Goal: Answer question/provide support

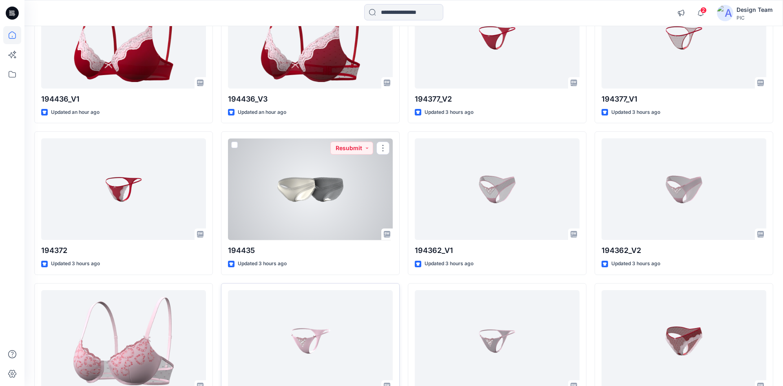
scroll to position [472, 0]
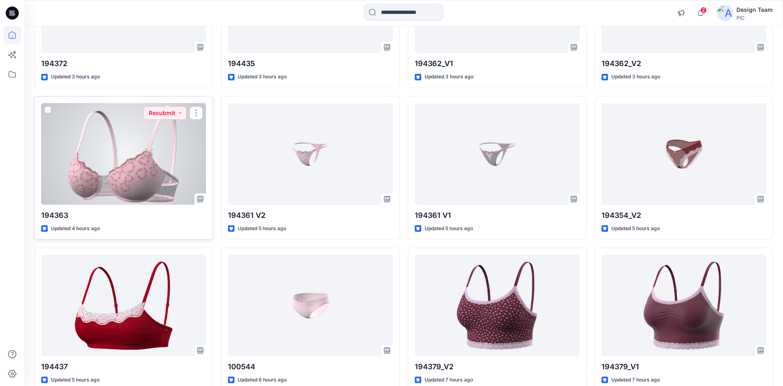
click at [167, 180] on div at bounding box center [123, 153] width 165 height 101
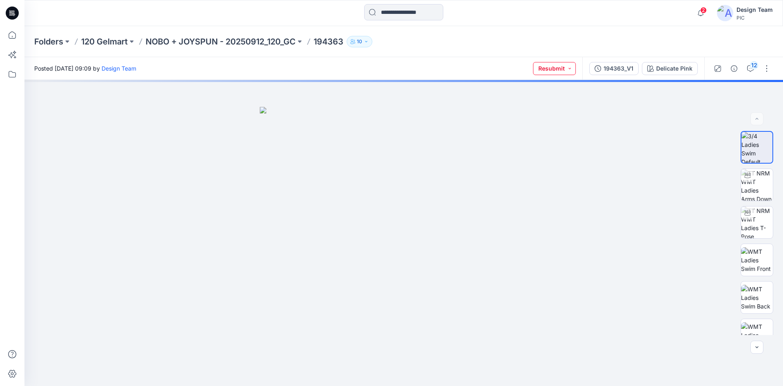
click at [567, 69] on button "Resubmit" at bounding box center [554, 68] width 43 height 13
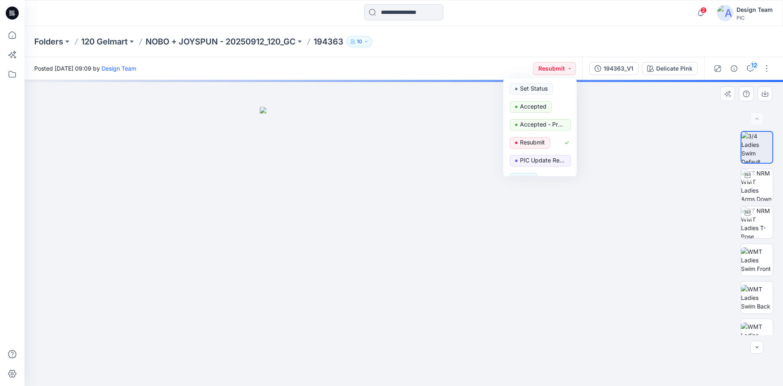
click at [719, 162] on div at bounding box center [403, 233] width 758 height 306
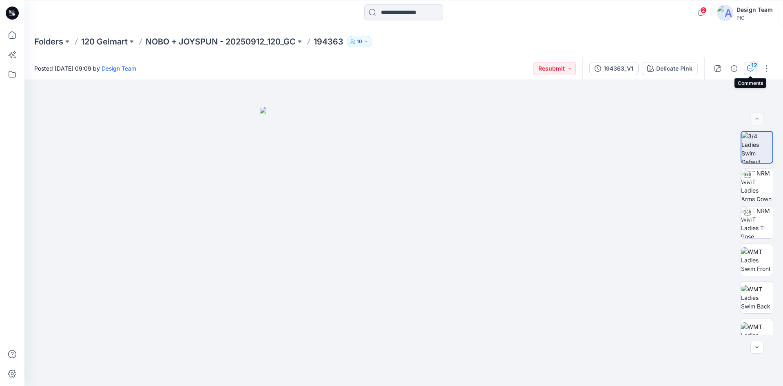
click at [748, 66] on icon "button" at bounding box center [750, 68] width 7 height 7
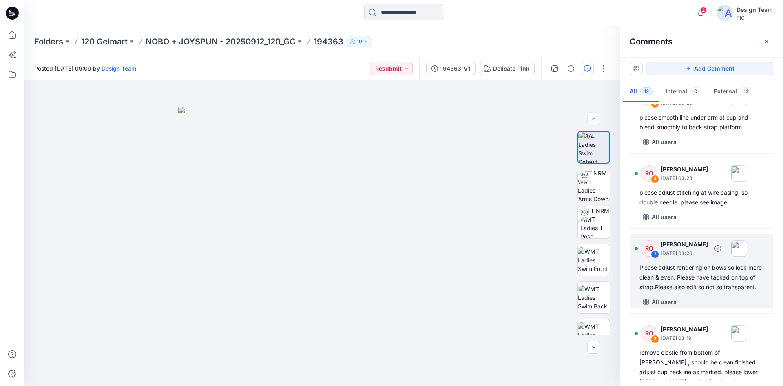
scroll to position [663, 0]
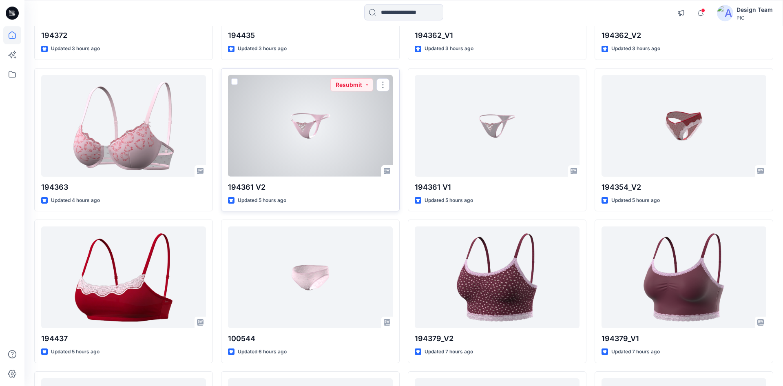
scroll to position [521, 0]
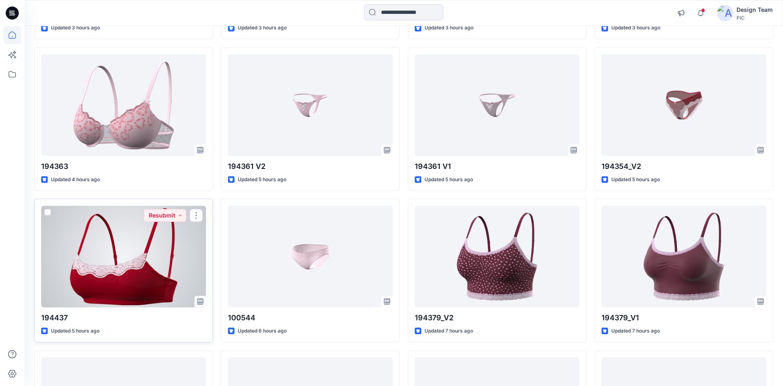
click at [163, 243] on div at bounding box center [123, 255] width 165 height 101
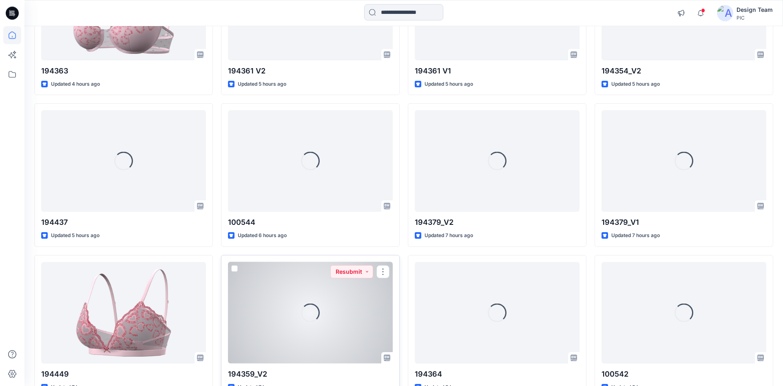
scroll to position [570, 0]
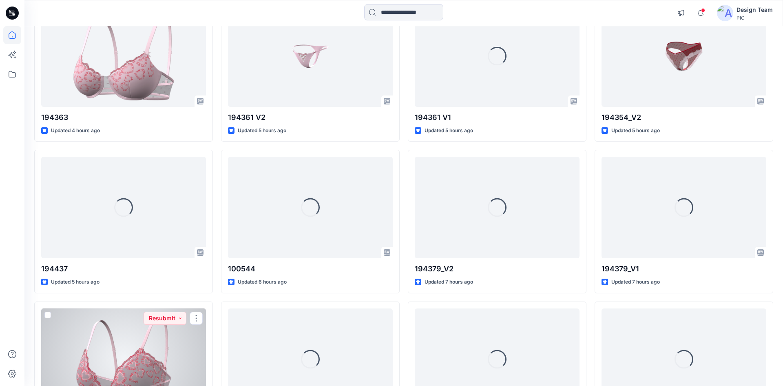
click at [181, 352] on div at bounding box center [123, 358] width 165 height 101
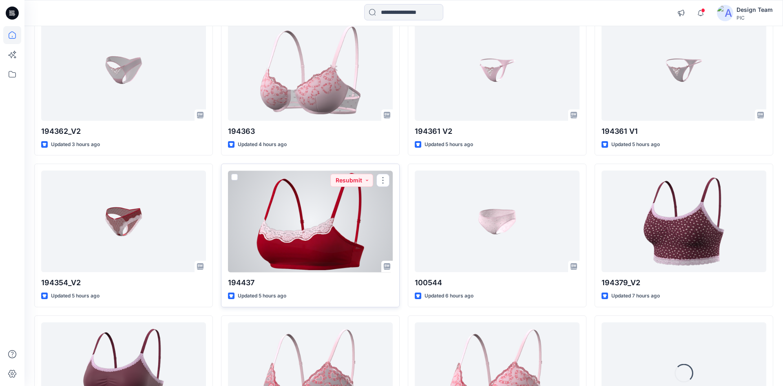
scroll to position [654, 0]
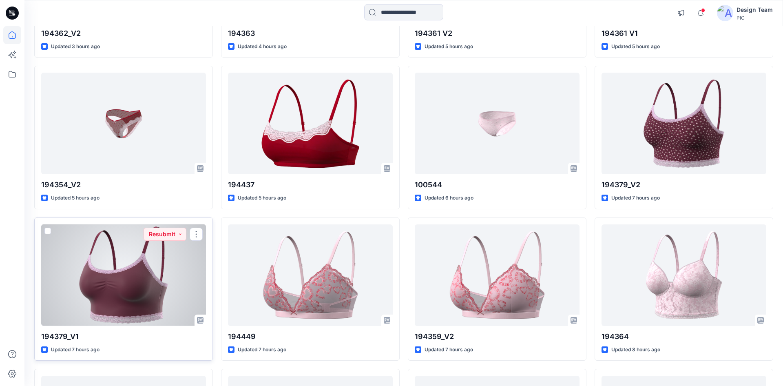
click at [105, 289] on div at bounding box center [123, 274] width 165 height 101
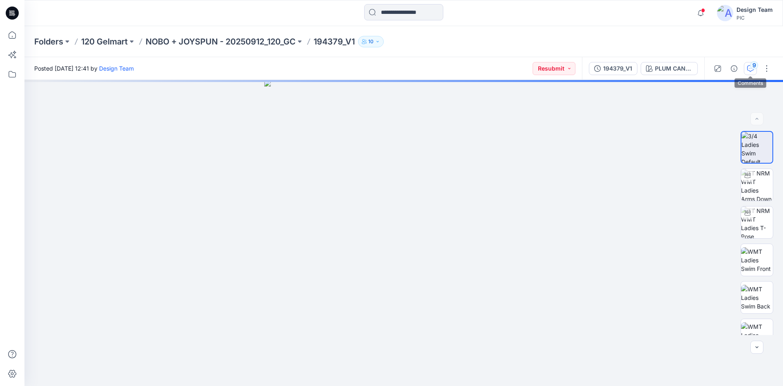
click at [753, 68] on div "9" at bounding box center [754, 65] width 8 height 8
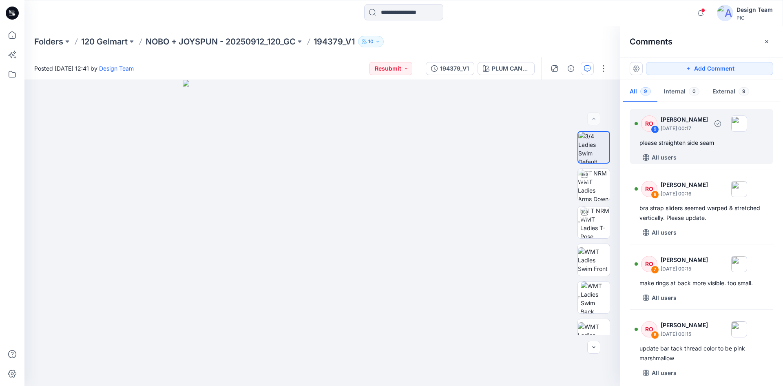
click at [665, 144] on div "please straighten side seam" at bounding box center [701, 143] width 124 height 10
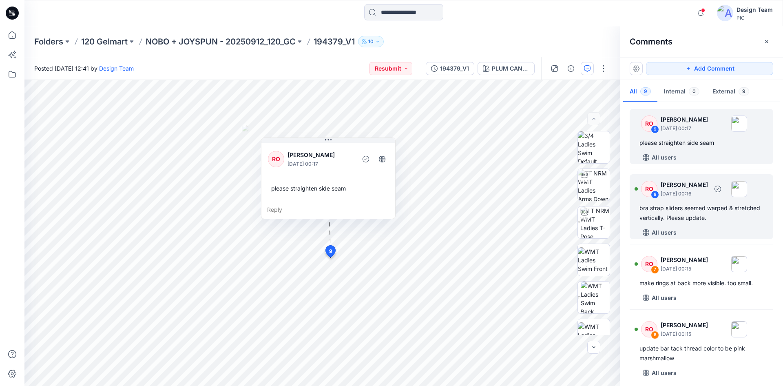
click at [681, 205] on div "bra strap sliders seemed warped & stretched vertically. Please update." at bounding box center [701, 213] width 124 height 20
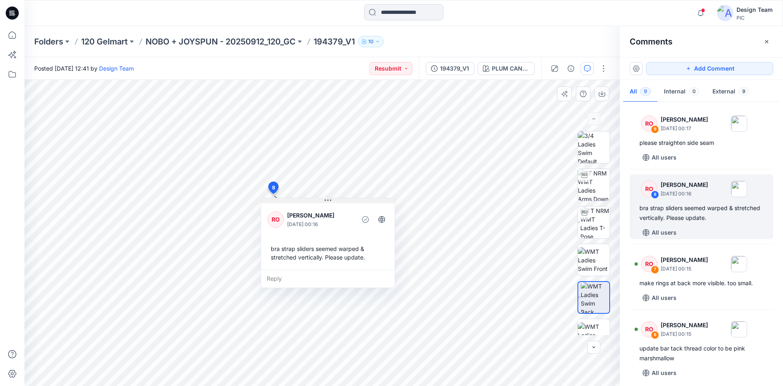
click at [346, 187] on div "10 6 RO [PERSON_NAME] [DATE] 00:15 update bar tack thread color to be pink mars…" at bounding box center [321, 233] width 595 height 306
click at [481, 201] on div "10 6 RO [PERSON_NAME] [DATE] 00:15 update bar tack thread color to be pink mars…" at bounding box center [321, 233] width 595 height 306
drag, startPoint x: 338, startPoint y: 199, endPoint x: 312, endPoint y: 239, distance: 47.5
click at [312, 239] on div "RO [PERSON_NAME] [DATE] 00:16 bra strap sliders seemed warped & stretched verti…" at bounding box center [327, 243] width 135 height 90
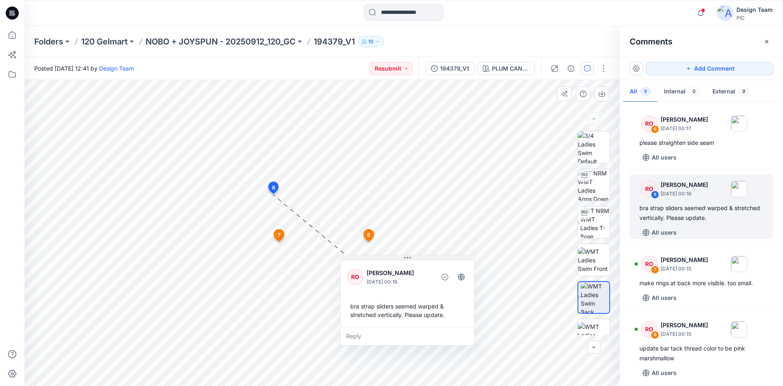
drag, startPoint x: 328, startPoint y: 200, endPoint x: 434, endPoint y: 251, distance: 118.1
click at [410, 257] on icon at bounding box center [407, 257] width 7 height 1
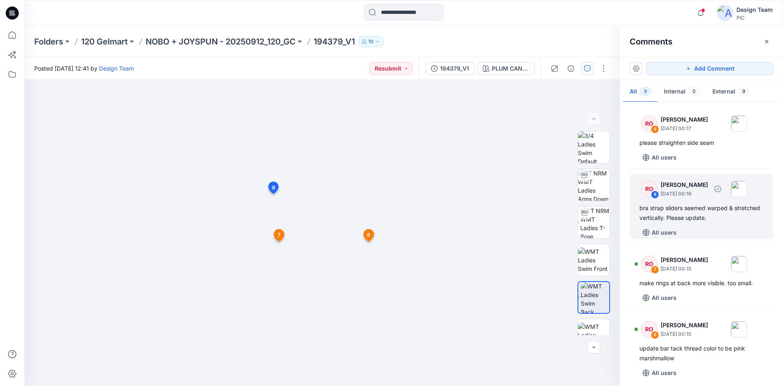
click at [705, 210] on div "bra strap sliders seemed warped & stretched vertically. Please update." at bounding box center [701, 213] width 124 height 20
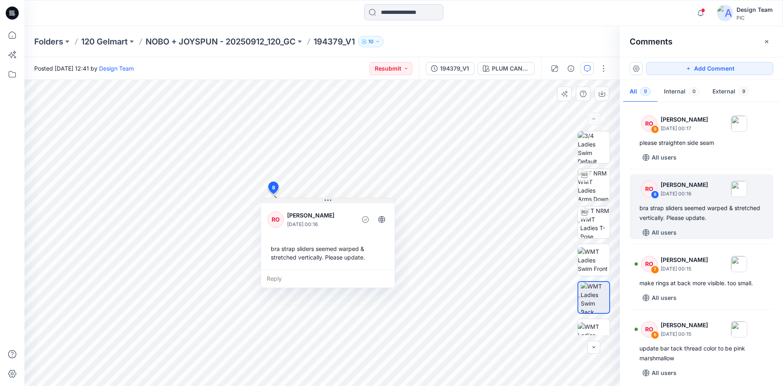
click at [424, 199] on div "10 6 RO [PERSON_NAME] [DATE] 00:15 update bar tack thread color to be pink mars…" at bounding box center [321, 233] width 595 height 306
drag, startPoint x: 308, startPoint y: 201, endPoint x: 319, endPoint y: 238, distance: 38.4
click at [319, 242] on div "RO [PERSON_NAME] [DATE] 00:16 bra strap sliders seemed warped & stretched verti…" at bounding box center [327, 243] width 135 height 90
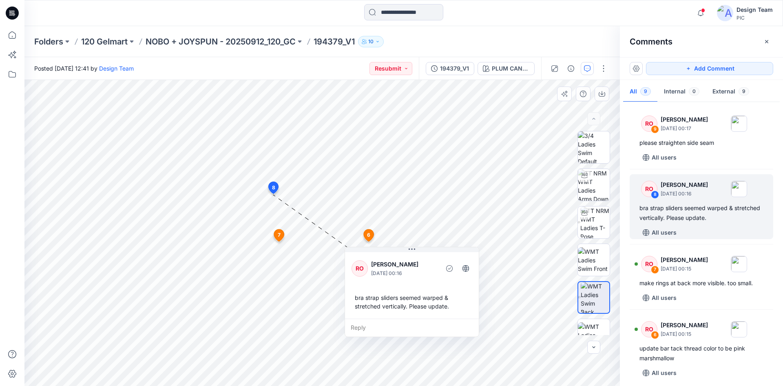
drag, startPoint x: 328, startPoint y: 199, endPoint x: 374, endPoint y: 247, distance: 66.3
click at [411, 247] on icon at bounding box center [411, 249] width 7 height 7
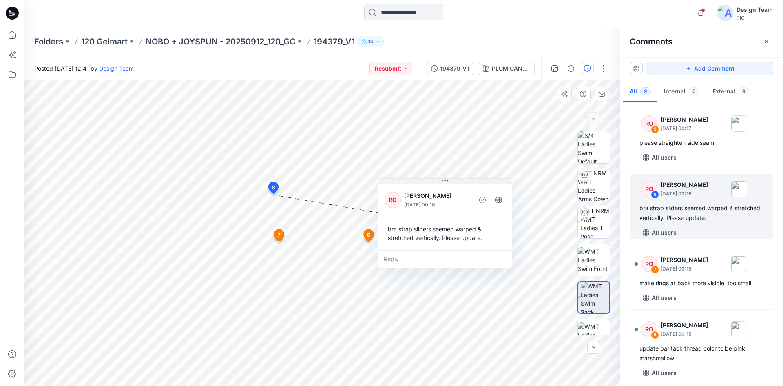
drag, startPoint x: 410, startPoint y: 250, endPoint x: 444, endPoint y: 181, distance: 76.6
click at [444, 181] on icon at bounding box center [444, 180] width 7 height 7
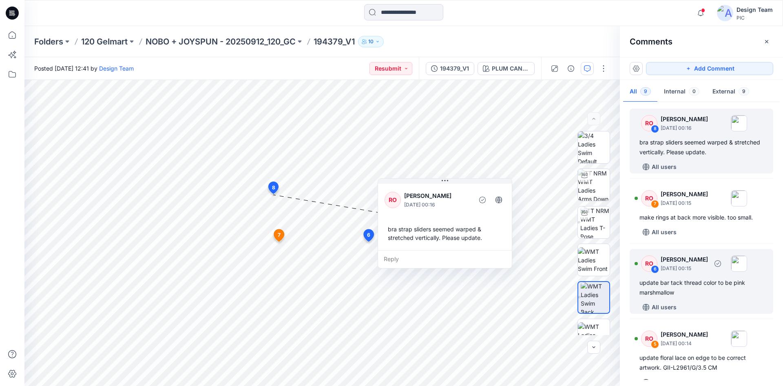
scroll to position [83, 0]
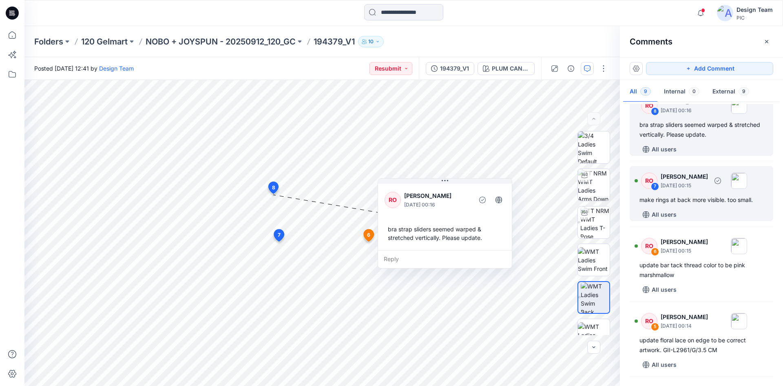
click at [688, 206] on div "RO 7 [PERSON_NAME] [DATE] 00:15 make rings at back more visible. too small. All…" at bounding box center [700, 193] width 143 height 55
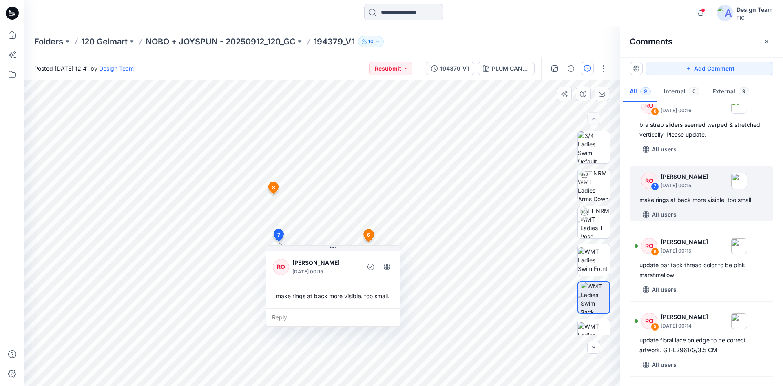
drag, startPoint x: 321, startPoint y: 247, endPoint x: 367, endPoint y: 236, distance: 47.8
click at [367, 236] on div "10 6 RO [PERSON_NAME] [DATE] 00:15 update bar tack thread color to be pink mars…" at bounding box center [321, 233] width 595 height 306
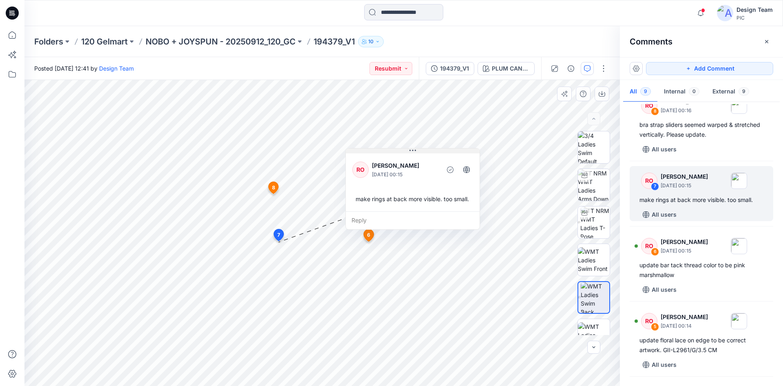
drag, startPoint x: 338, startPoint y: 243, endPoint x: 413, endPoint y: 150, distance: 119.7
click at [413, 150] on icon at bounding box center [412, 150] width 7 height 7
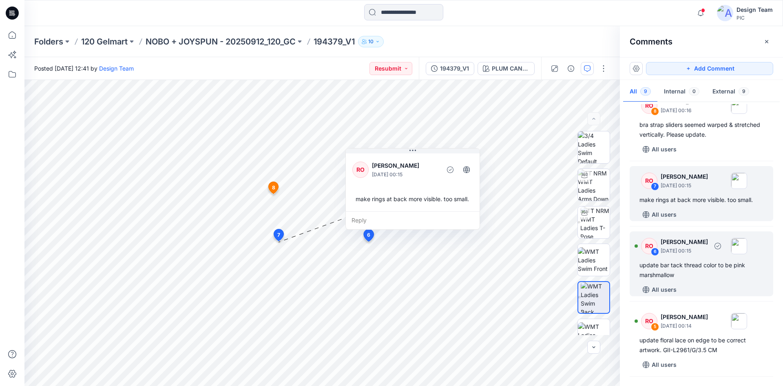
click at [673, 280] on div "RO 6 [PERSON_NAME] [DATE] 00:15 update bar tack thread color to be pink marshma…" at bounding box center [700, 263] width 143 height 65
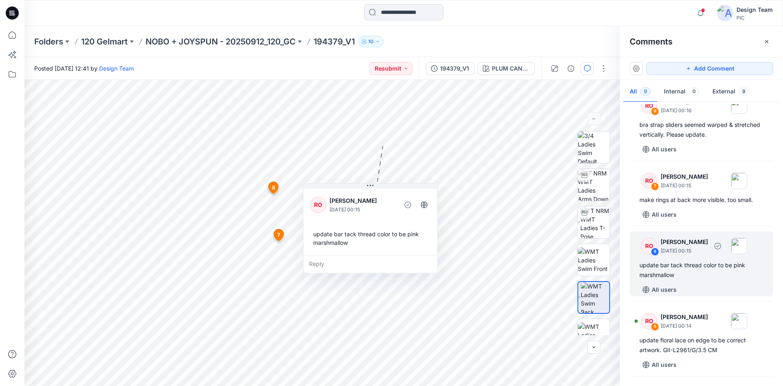
scroll to position [125, 0]
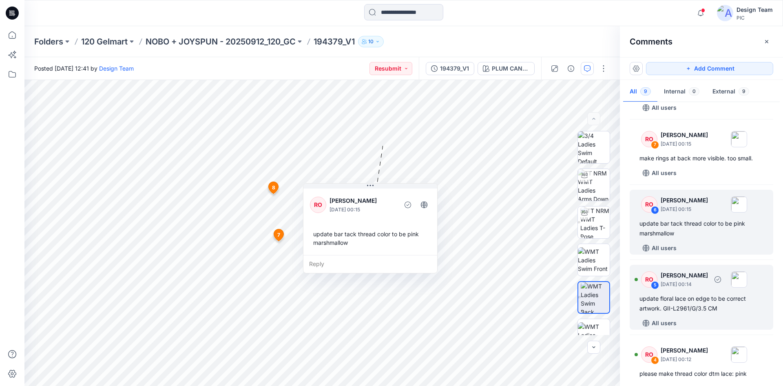
click at [672, 300] on div "update floral lace on edge to be correct artwork. GII-L2961/G/3.5 CM" at bounding box center [701, 303] width 124 height 20
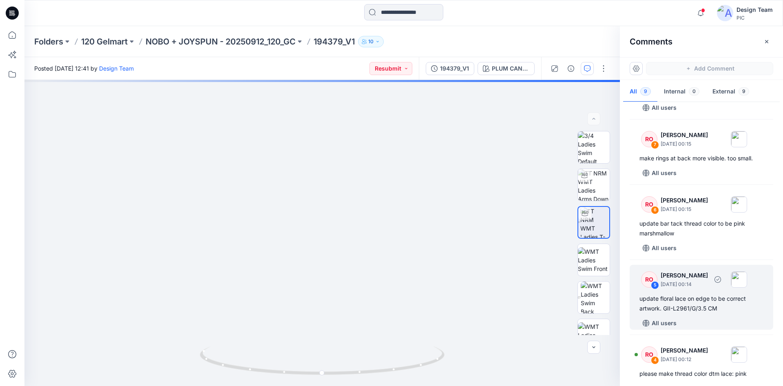
click at [666, 305] on div "update floral lace on edge to be correct artwork. GII-L2961/G/3.5 CM" at bounding box center [701, 303] width 124 height 20
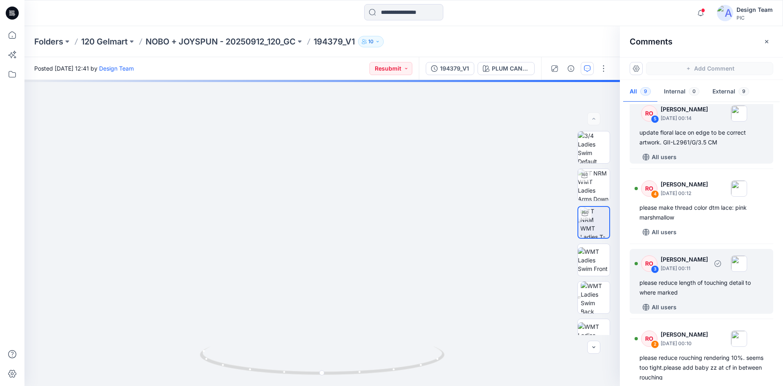
scroll to position [291, 0]
click at [699, 291] on div "please reduce length of touching detail to where marked" at bounding box center [701, 287] width 124 height 20
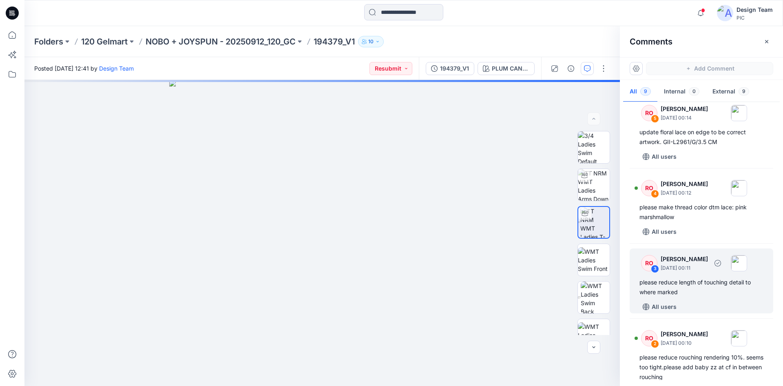
click at [682, 290] on div "please reduce length of touching detail to where marked" at bounding box center [701, 287] width 124 height 20
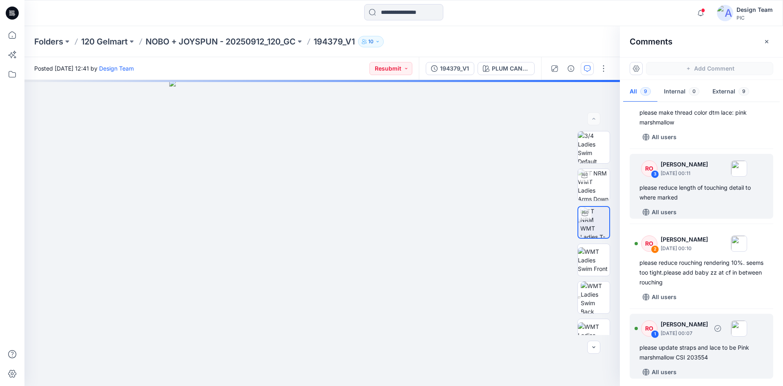
scroll to position [389, 0]
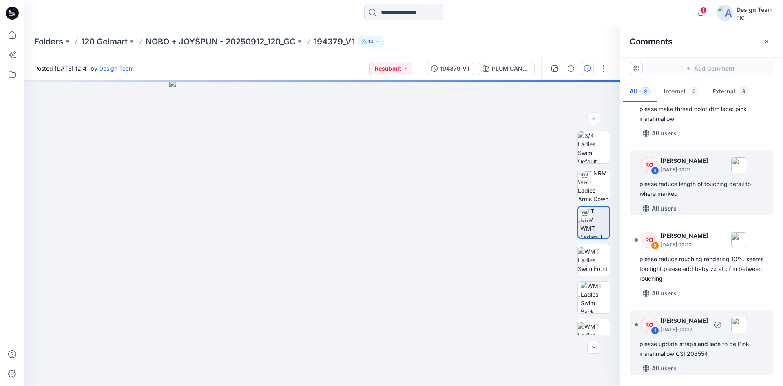
click at [722, 348] on div "please update straps and lace to be Pink marshmallow CSI 203554" at bounding box center [701, 349] width 124 height 20
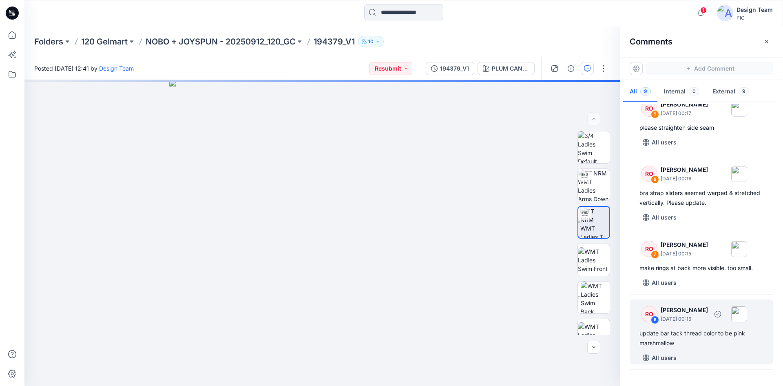
scroll to position [0, 0]
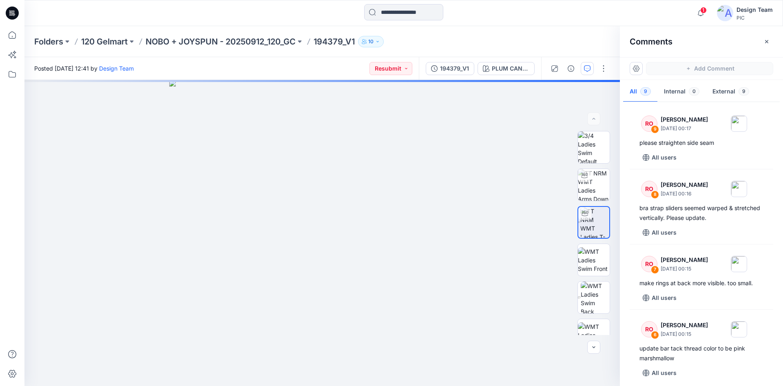
click at [12, 9] on icon at bounding box center [12, 13] width 13 height 13
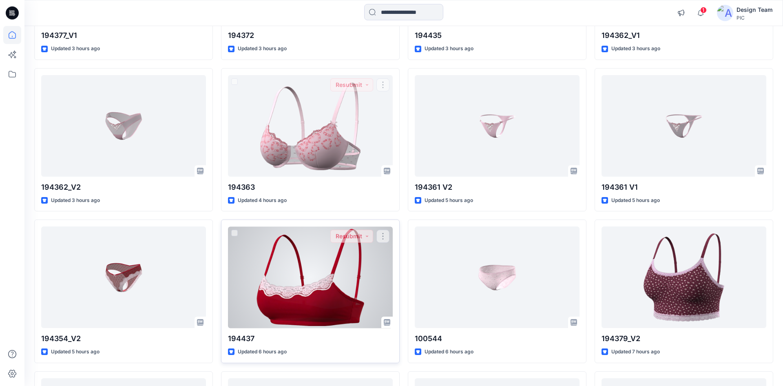
scroll to position [633, 0]
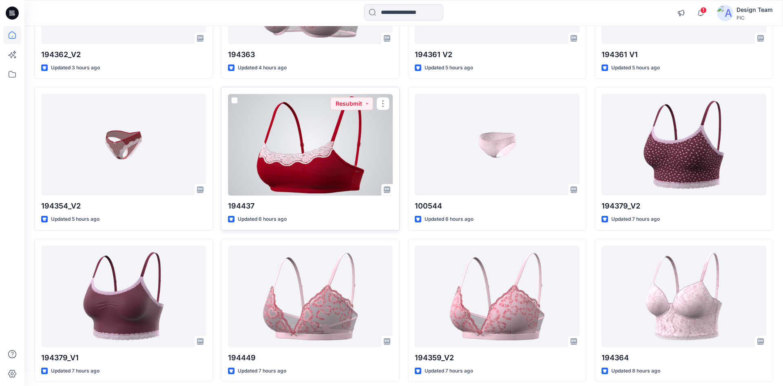
click at [324, 161] on div at bounding box center [310, 144] width 165 height 101
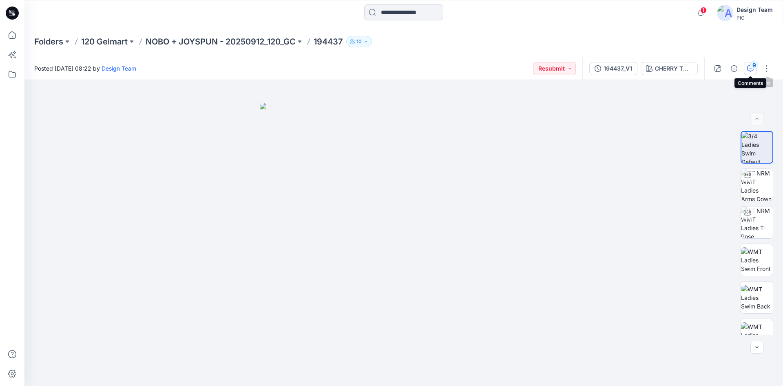
click at [753, 70] on icon "button" at bounding box center [750, 68] width 7 height 7
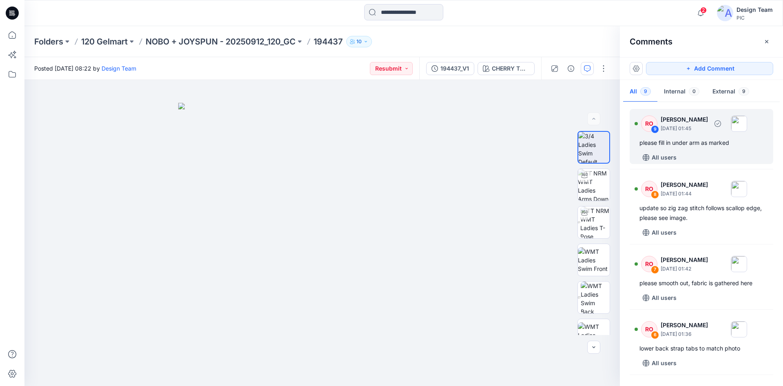
click at [708, 147] on div "please fill in under arm as marked" at bounding box center [701, 143] width 124 height 10
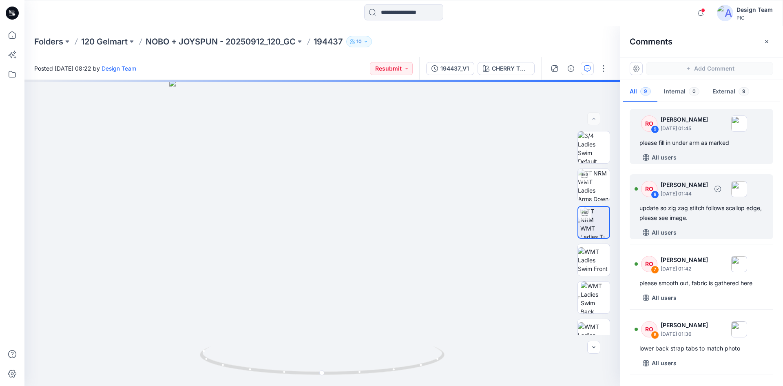
click at [677, 212] on div "update so zig zag stitch follows scallop edge, please see image." at bounding box center [701, 213] width 124 height 20
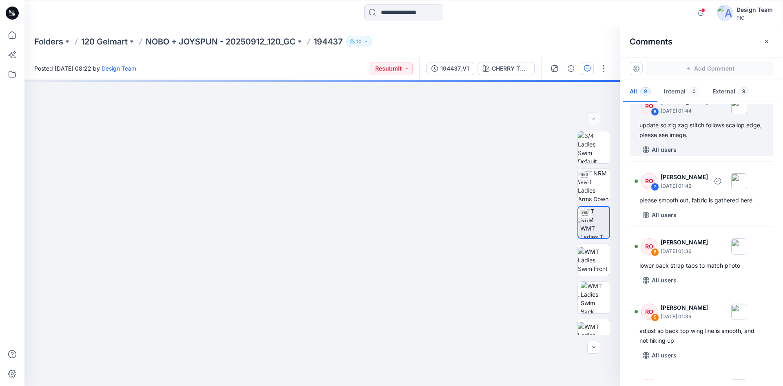
scroll to position [83, 0]
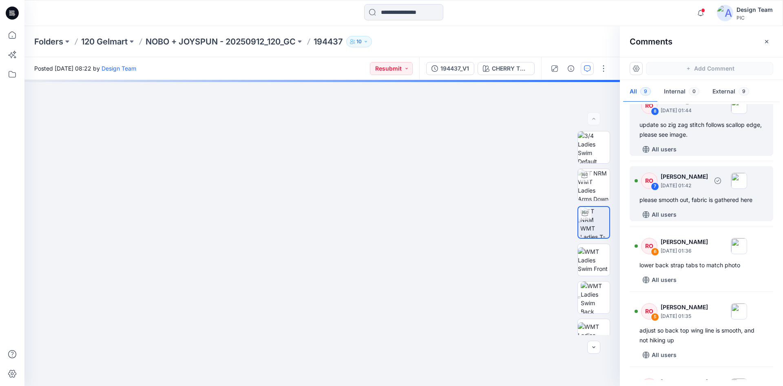
click at [695, 205] on div "RO 7 [PERSON_NAME] [DATE] 01:42 please smooth out, fabric is gathered here All …" at bounding box center [700, 193] width 143 height 55
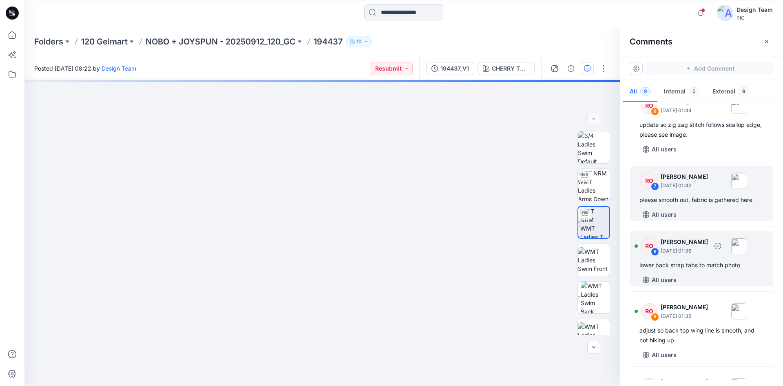
click at [682, 249] on p "[DATE] 01:36" at bounding box center [683, 251] width 47 height 8
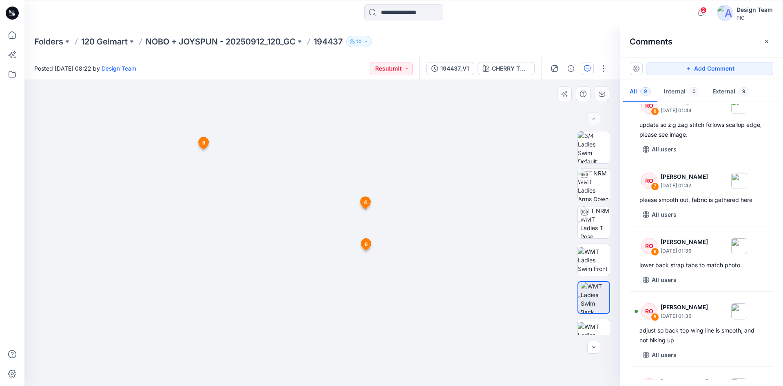
click at [364, 243] on icon at bounding box center [366, 244] width 10 height 12
click at [364, 245] on icon at bounding box center [366, 244] width 10 height 12
click at [364, 199] on span "4" at bounding box center [365, 202] width 3 height 7
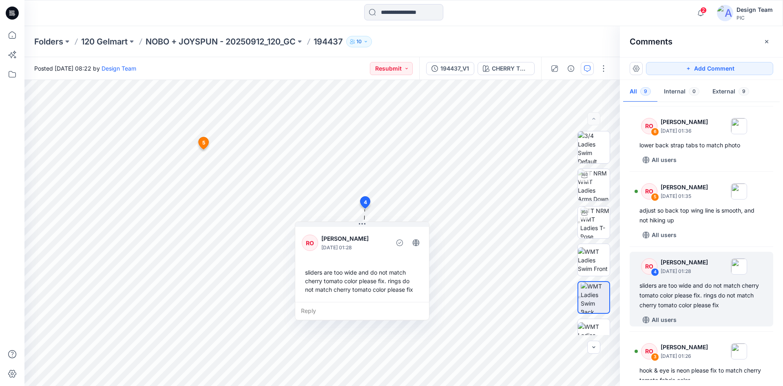
scroll to position [316, 0]
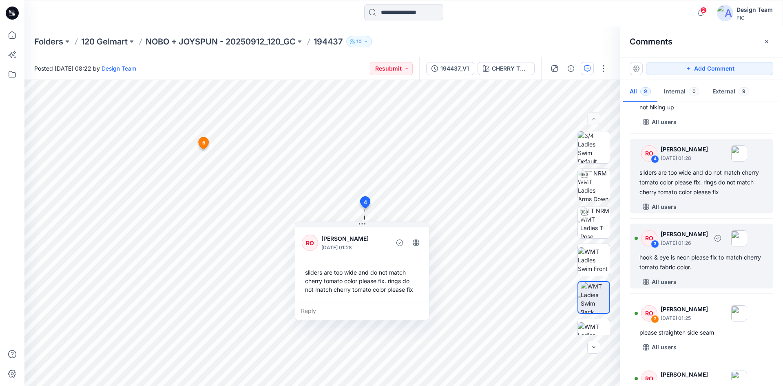
click at [690, 259] on div "hook & eye is neon please fix to match cherry tomato fabric color." at bounding box center [701, 262] width 124 height 20
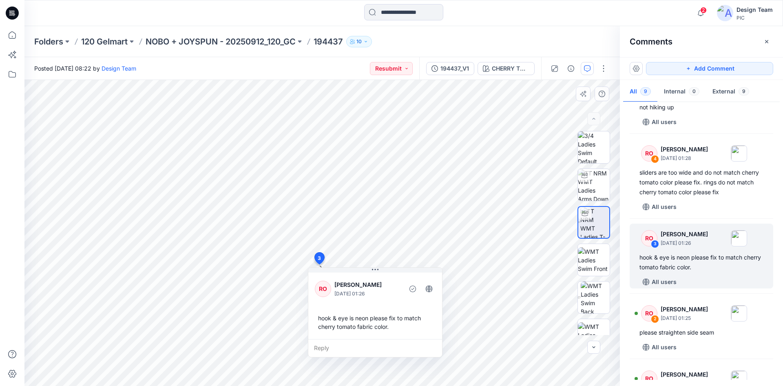
click at [319, 260] on span "3" at bounding box center [319, 257] width 3 height 7
click at [440, 245] on div "10 3 RO [PERSON_NAME] [DATE] 01:26 hook & eye is neon please fix to match cherr…" at bounding box center [321, 233] width 595 height 306
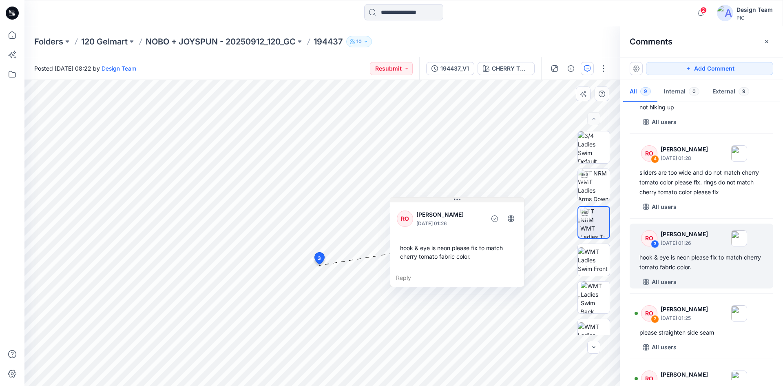
drag, startPoint x: 376, startPoint y: 269, endPoint x: 450, endPoint y: 200, distance: 101.5
click at [458, 199] on icon at bounding box center [457, 199] width 7 height 7
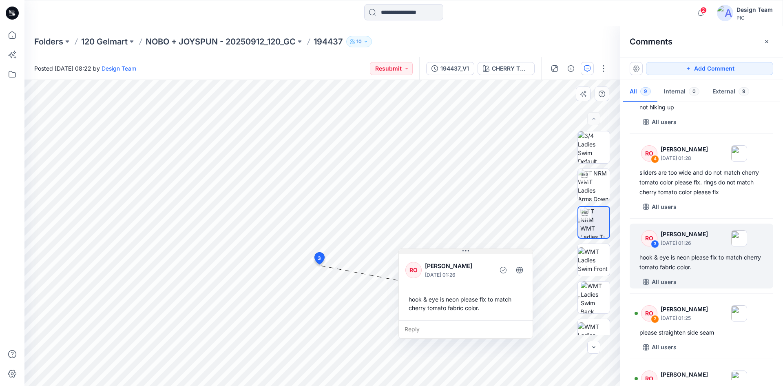
drag, startPoint x: 457, startPoint y: 208, endPoint x: 465, endPoint y: 252, distance: 44.3
click at [465, 252] on icon at bounding box center [465, 250] width 7 height 7
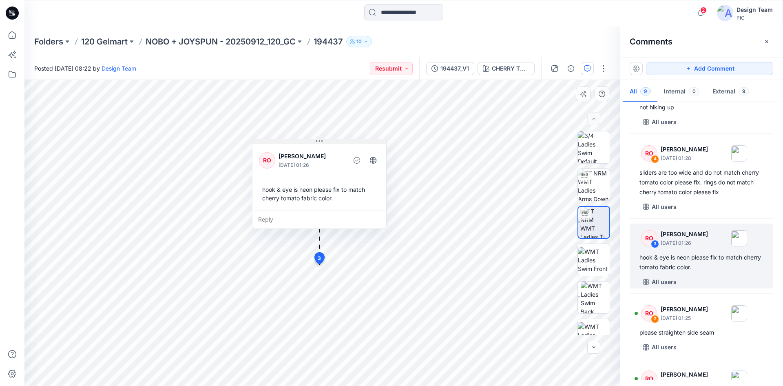
drag, startPoint x: 467, startPoint y: 251, endPoint x: 321, endPoint y: 142, distance: 182.3
click at [320, 142] on icon at bounding box center [319, 141] width 7 height 7
drag, startPoint x: 341, startPoint y: 143, endPoint x: 385, endPoint y: 187, distance: 62.3
click at [385, 187] on div "RO [PERSON_NAME] [DATE] 01:26 hook & eye is neon please fix to match cherry tom…" at bounding box center [319, 184] width 135 height 90
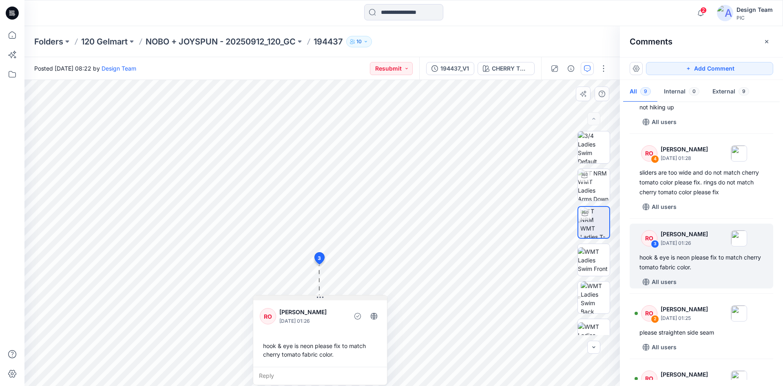
drag, startPoint x: 317, startPoint y: 141, endPoint x: 318, endPoint y: 296, distance: 154.9
click at [318, 296] on icon at bounding box center [320, 297] width 7 height 7
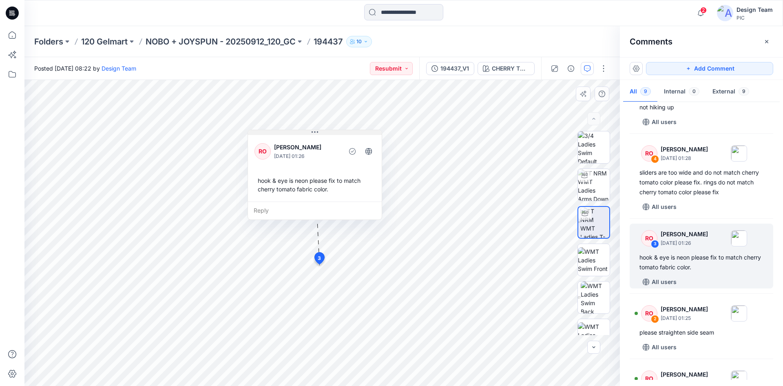
drag, startPoint x: 321, startPoint y: 298, endPoint x: 316, endPoint y: 132, distance: 165.2
click at [316, 132] on icon at bounding box center [314, 132] width 7 height 7
drag, startPoint x: 309, startPoint y: 131, endPoint x: 324, endPoint y: 147, distance: 21.9
click at [324, 146] on div "RO [PERSON_NAME] [DATE] 01:26 hook & eye is neon please fix to match cherry tom…" at bounding box center [314, 175] width 135 height 90
drag, startPoint x: 312, startPoint y: 132, endPoint x: 322, endPoint y: 133, distance: 10.3
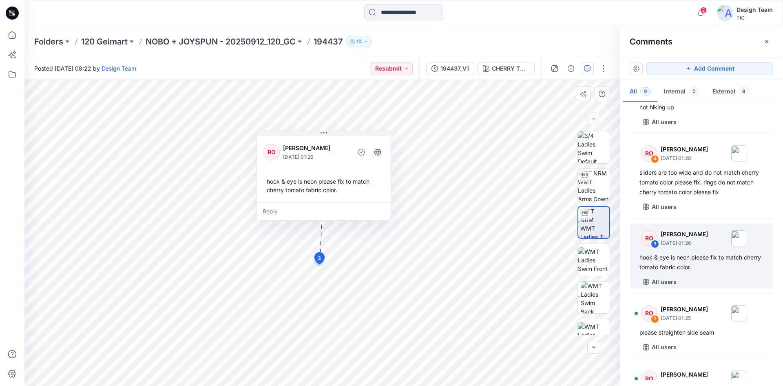
click at [321, 133] on icon at bounding box center [323, 132] width 7 height 1
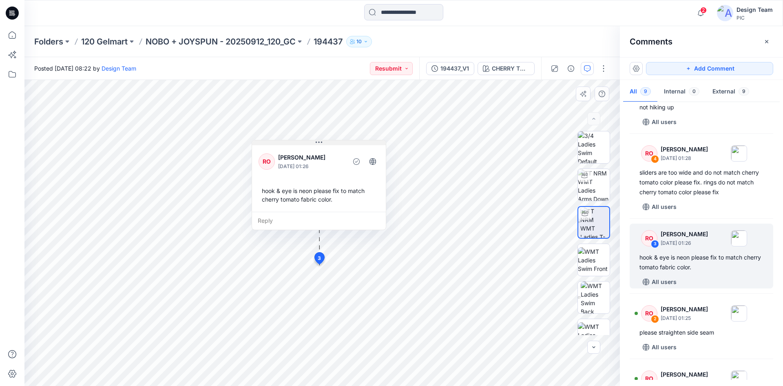
drag, startPoint x: 324, startPoint y: 132, endPoint x: 319, endPoint y: 141, distance: 10.2
click at [319, 141] on icon at bounding box center [318, 142] width 7 height 7
click at [318, 257] on icon at bounding box center [319, 258] width 10 height 12
click at [397, 217] on div "10 3 RO [PERSON_NAME] [DATE] 01:26 hook & eye is neon please fix to match cherr…" at bounding box center [321, 233] width 595 height 306
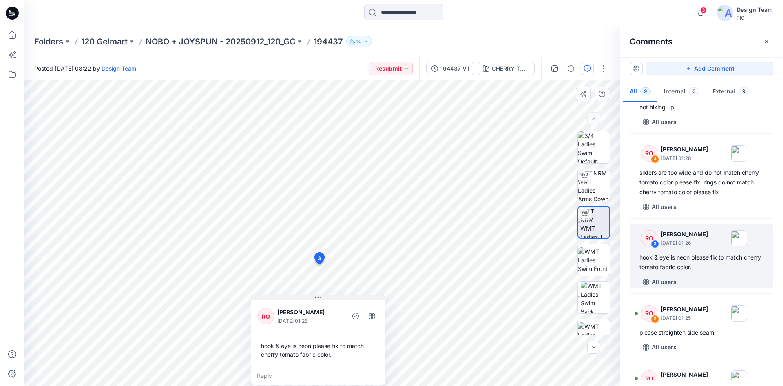
drag, startPoint x: 315, startPoint y: 141, endPoint x: 315, endPoint y: 295, distance: 153.7
click at [315, 295] on icon at bounding box center [318, 297] width 7 height 7
click at [337, 283] on div "10 3 RO [PERSON_NAME] [DATE] 01:26 hook & eye is neon please fix to match cherr…" at bounding box center [321, 233] width 595 height 306
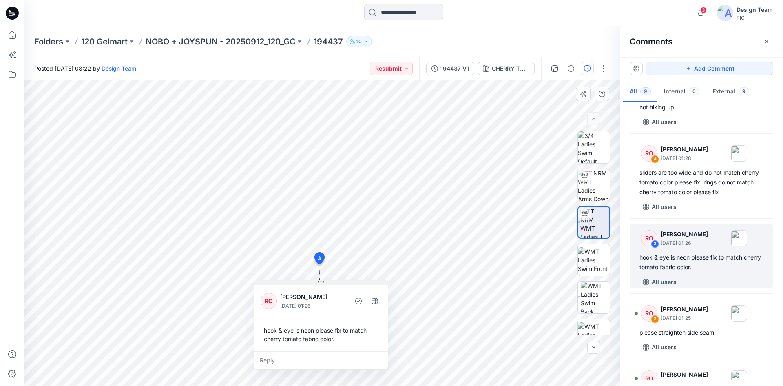
drag, startPoint x: 316, startPoint y: 297, endPoint x: 318, endPoint y: 282, distance: 14.9
click at [318, 282] on icon at bounding box center [321, 281] width 7 height 1
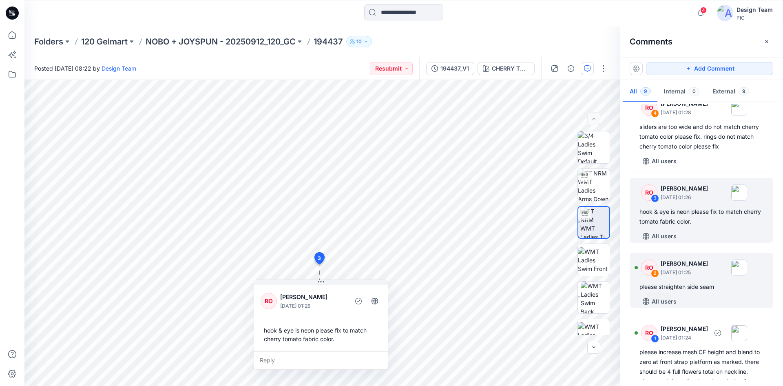
scroll to position [399, 0]
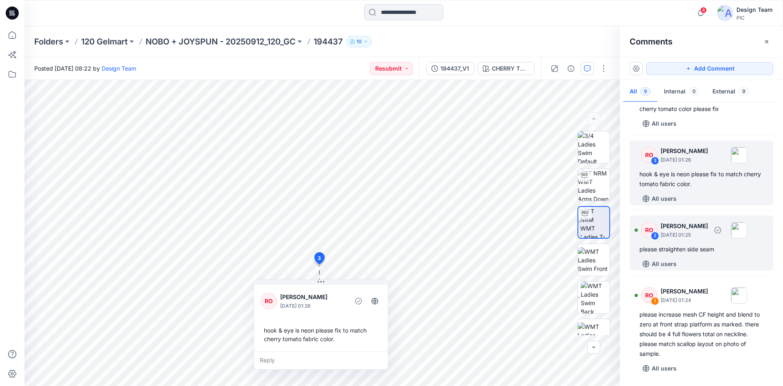
click at [703, 256] on div "RO 2 [PERSON_NAME] [DATE] 01:25 please straighten side seam All users" at bounding box center [700, 242] width 143 height 55
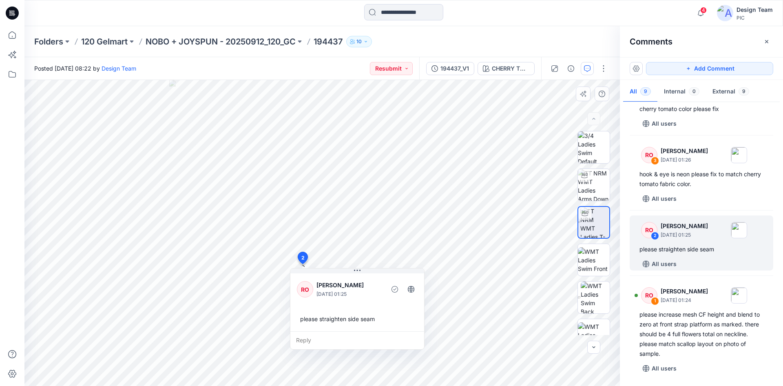
click at [443, 269] on div "10 2 RO [PERSON_NAME] [DATE] 01:25 please straighten side seam Reply Layer 1" at bounding box center [321, 233] width 595 height 306
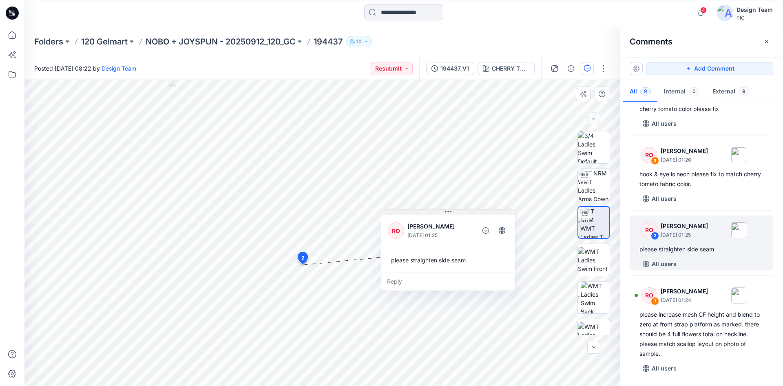
drag, startPoint x: 356, startPoint y: 268, endPoint x: 447, endPoint y: 210, distance: 108.2
click at [447, 210] on icon at bounding box center [448, 211] width 7 height 7
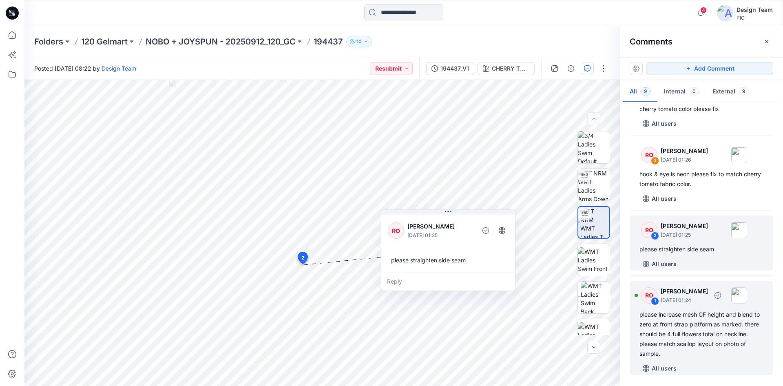
click at [694, 332] on div "please increase mesh CF height and blend to zero at front strap platform as mar…" at bounding box center [701, 333] width 124 height 49
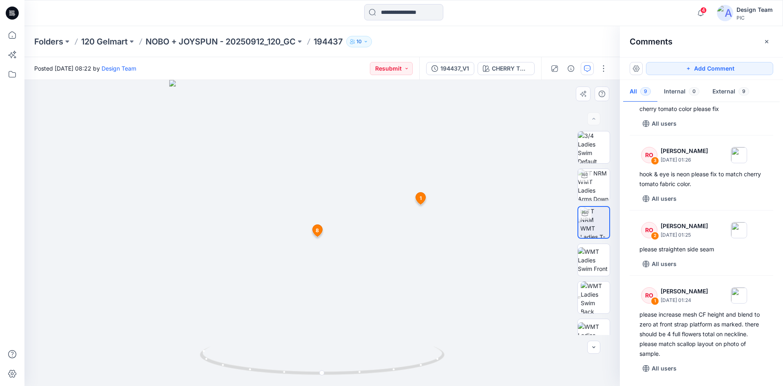
click at [320, 231] on icon at bounding box center [317, 230] width 10 height 12
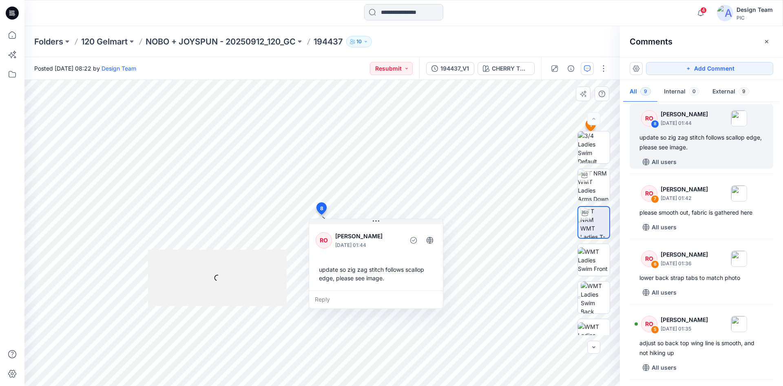
scroll to position [70, 0]
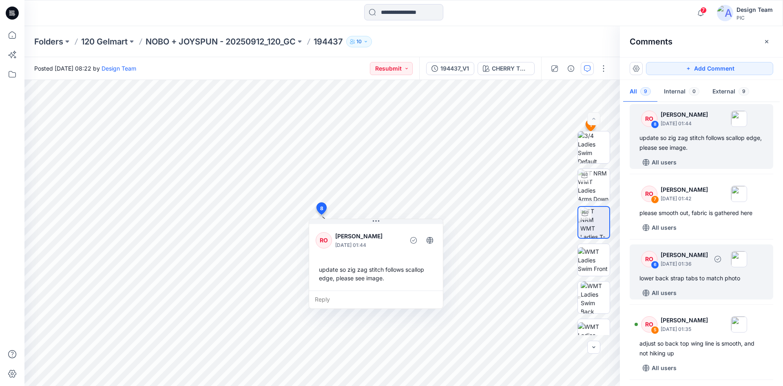
click at [662, 272] on div "RO 6 [PERSON_NAME] [DATE] 01:36 lower back strap tabs to match photo All users" at bounding box center [700, 271] width 143 height 55
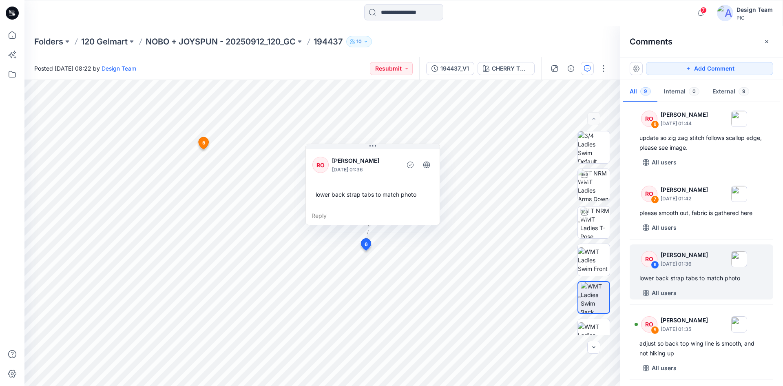
scroll to position [153, 0]
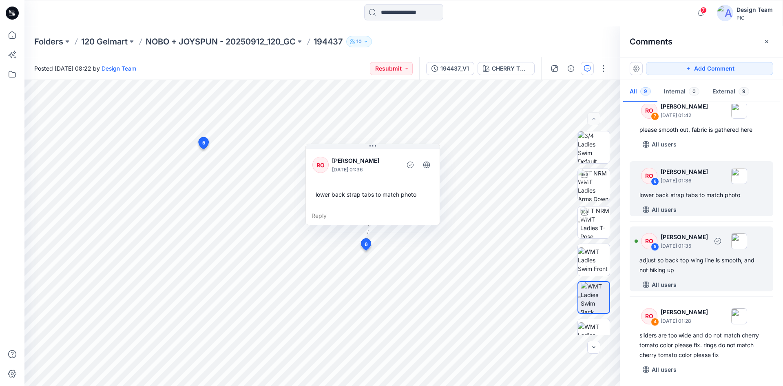
click at [690, 270] on div "adjust so back top wing line is smooth, and not hiking up" at bounding box center [701, 265] width 124 height 20
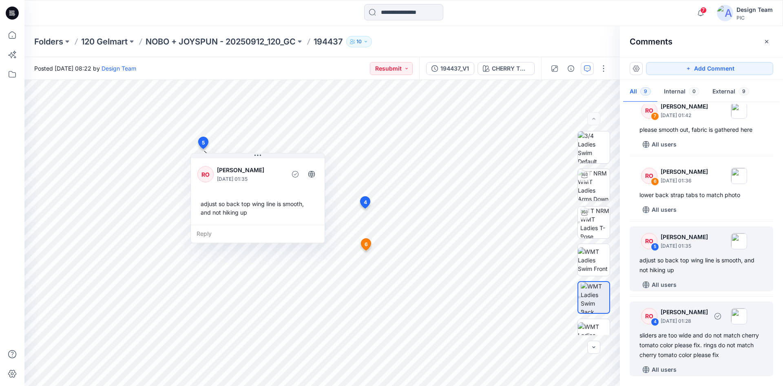
click at [679, 361] on div "RO 4 [PERSON_NAME] [DATE] 01:28 sliders are too wide and do not match cherry to…" at bounding box center [700, 338] width 143 height 75
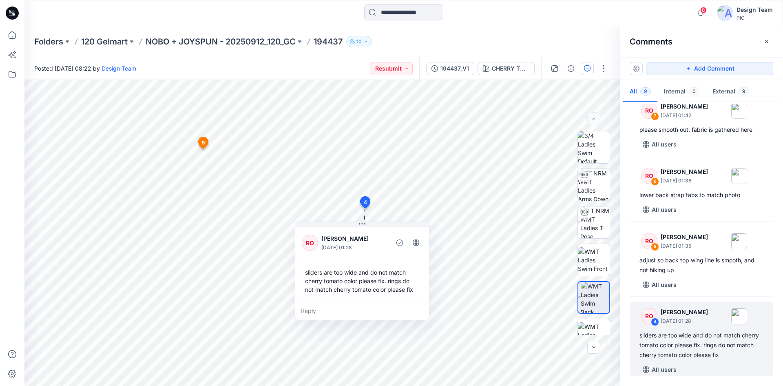
scroll to position [278, 0]
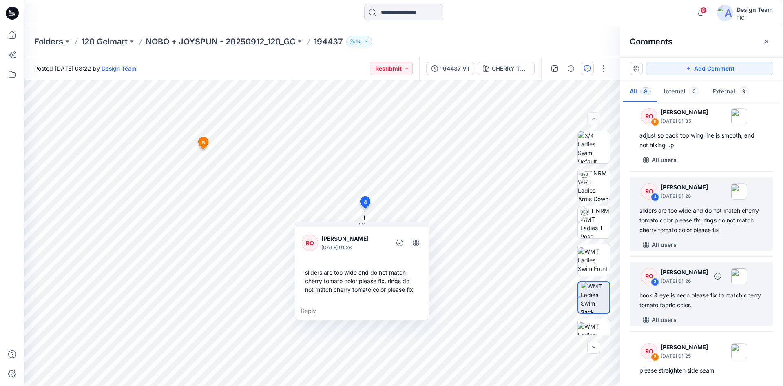
click at [682, 307] on div "hook & eye is neon please fix to match cherry tomato fabric color." at bounding box center [701, 300] width 124 height 20
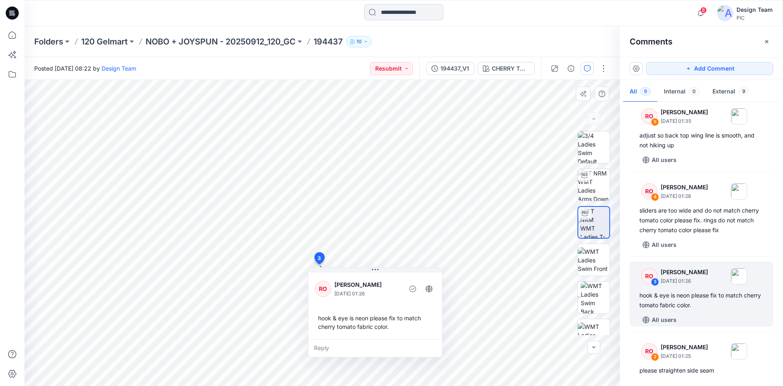
click at [473, 280] on div "10 3 RO [PERSON_NAME] [DATE] 01:26 hook & eye is neon please fix to match cherr…" at bounding box center [321, 233] width 595 height 306
click at [498, 293] on div "10 3 RO [PERSON_NAME] [DATE] 01:26 hook & eye is neon please fix to match cherr…" at bounding box center [321, 233] width 595 height 306
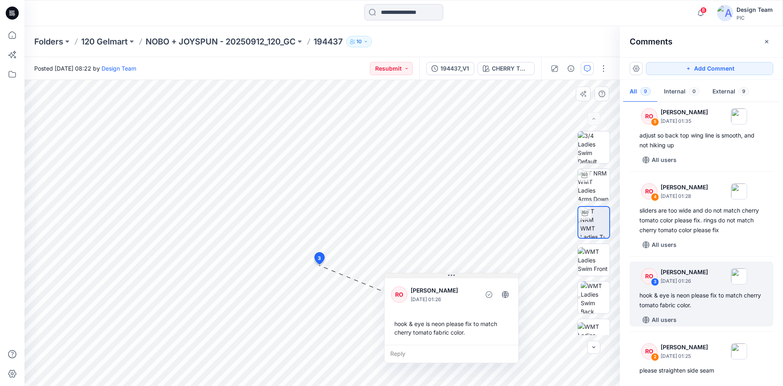
drag, startPoint x: 398, startPoint y: 273, endPoint x: 450, endPoint y: 276, distance: 52.3
click at [450, 276] on icon at bounding box center [451, 275] width 7 height 7
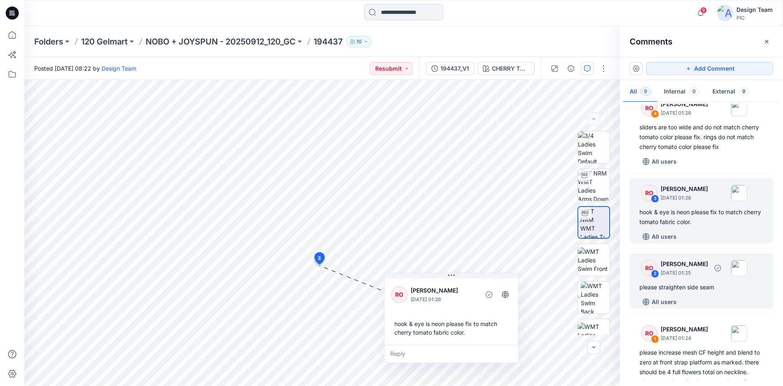
click at [704, 291] on div "please straighten side seam" at bounding box center [701, 287] width 124 height 10
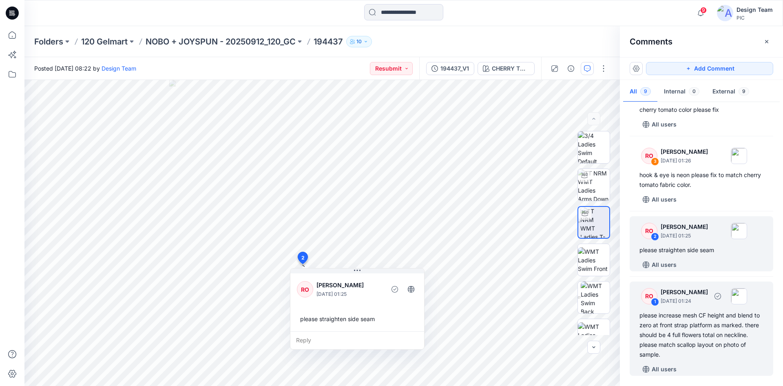
scroll to position [399, 0]
click at [679, 333] on div "please increase mesh CF height and blend to zero at front strap platform as mar…" at bounding box center [701, 333] width 124 height 49
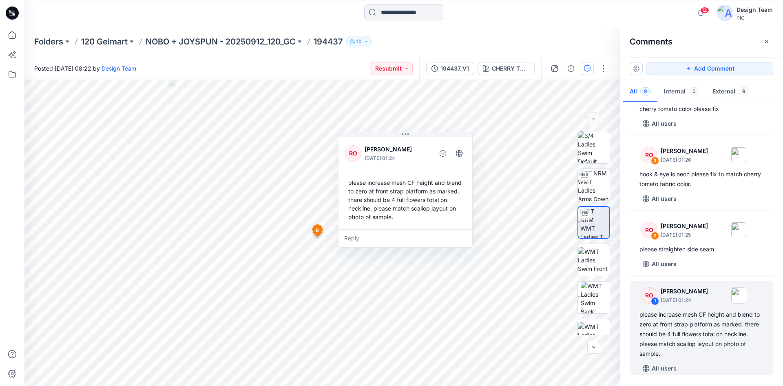
click at [15, 15] on icon at bounding box center [14, 15] width 2 height 0
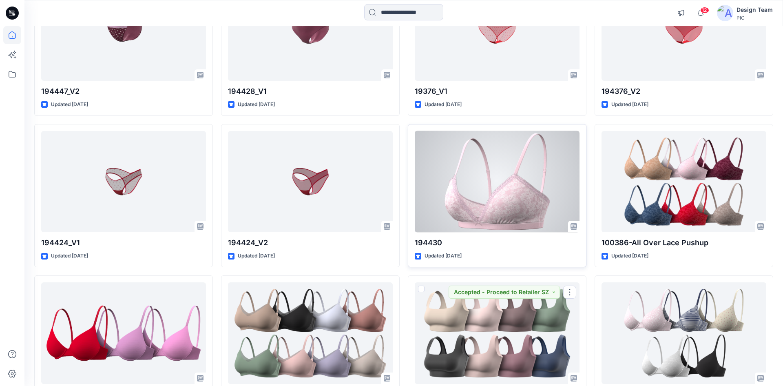
scroll to position [2387, 0]
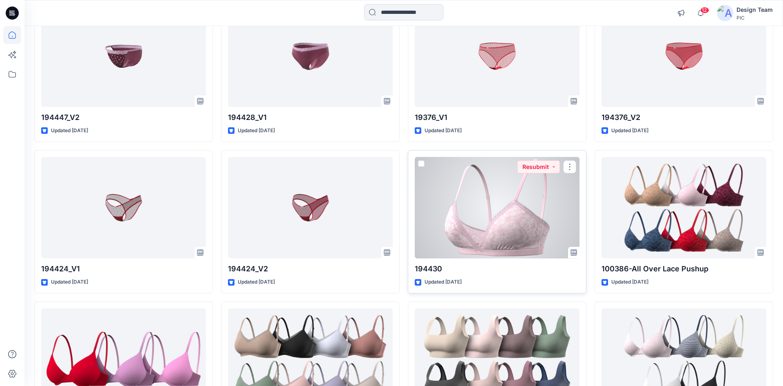
click at [521, 196] on div at bounding box center [497, 207] width 165 height 101
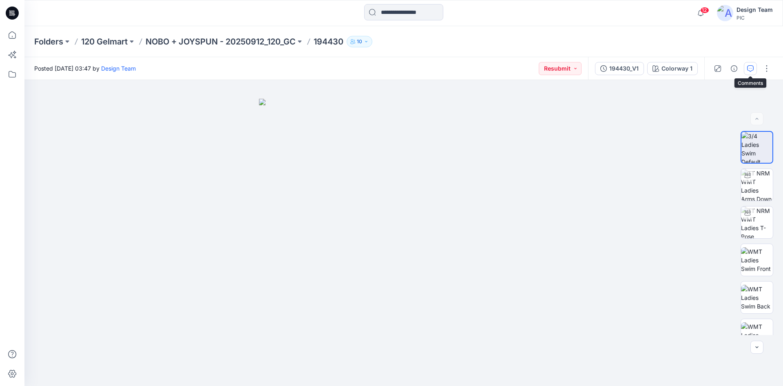
click at [747, 69] on icon "button" at bounding box center [750, 68] width 7 height 7
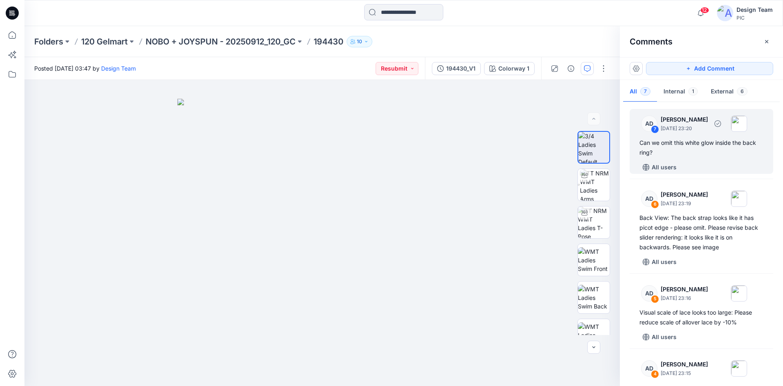
click at [695, 158] on div "AD 7 [PERSON_NAME] [DATE] 23:20 Can we omit this white glow inside the back rin…" at bounding box center [700, 141] width 143 height 65
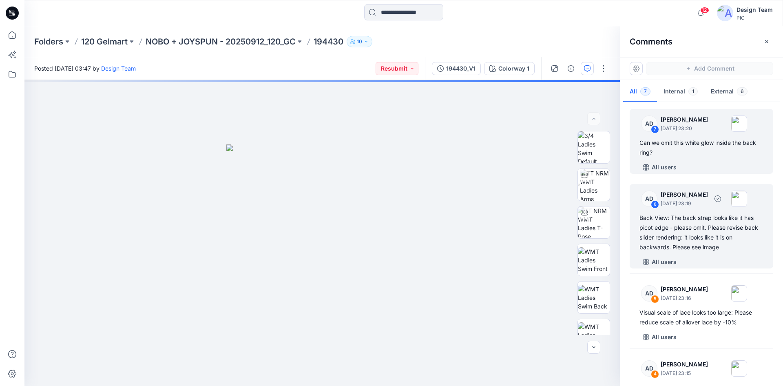
click at [682, 229] on div "Back View: The back strap looks like it has picot edge - please omit. Please re…" at bounding box center [701, 232] width 124 height 39
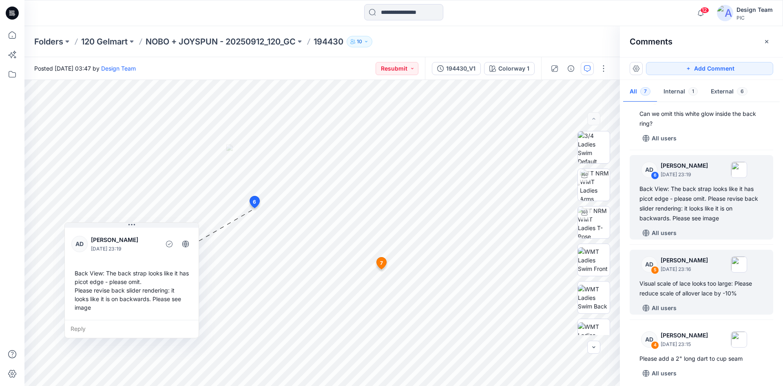
scroll to position [42, 0]
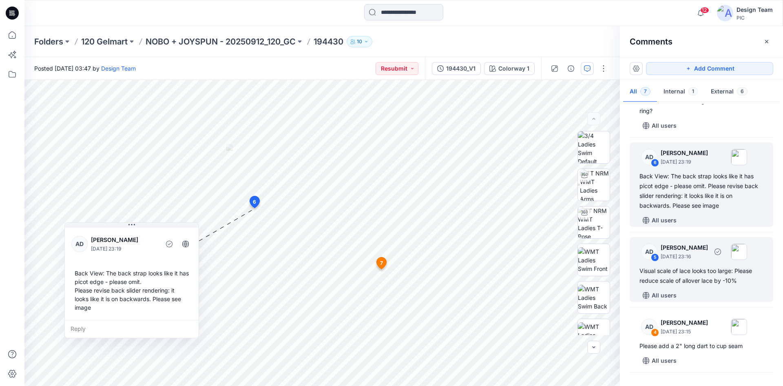
click at [693, 249] on p "[PERSON_NAME]" at bounding box center [683, 248] width 47 height 10
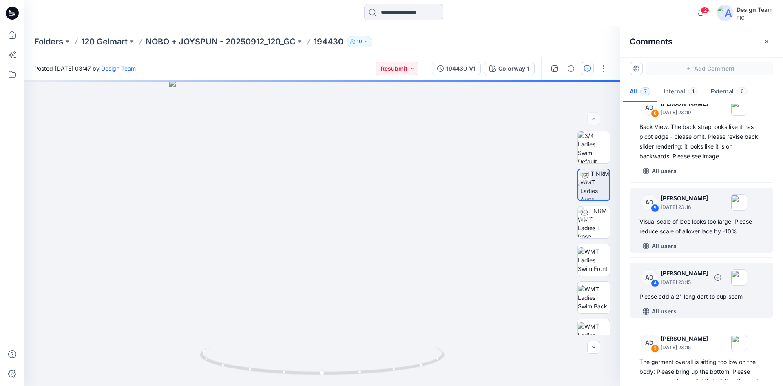
scroll to position [125, 0]
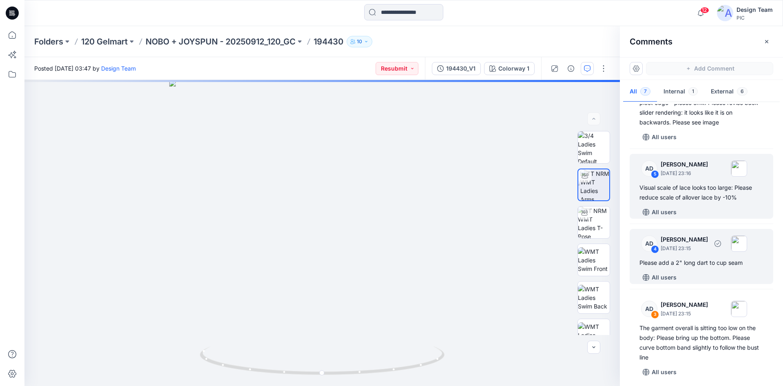
click at [706, 269] on div "AD 4 [PERSON_NAME] [DATE] 23:15 Please add a 2" long dart to cup seam All users" at bounding box center [700, 256] width 143 height 55
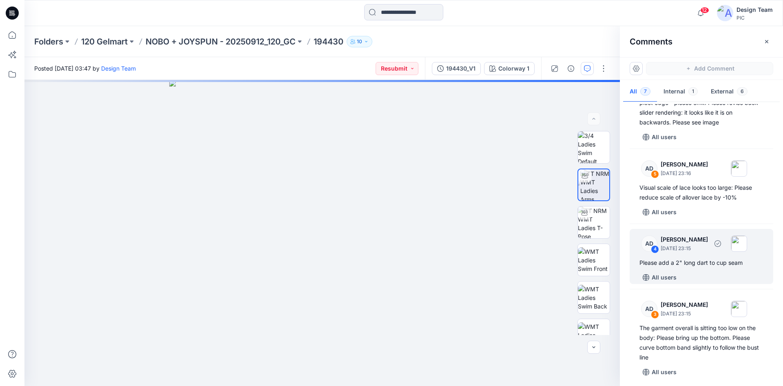
click at [704, 259] on div "Please add a 2" long dart to cup seam" at bounding box center [701, 263] width 124 height 10
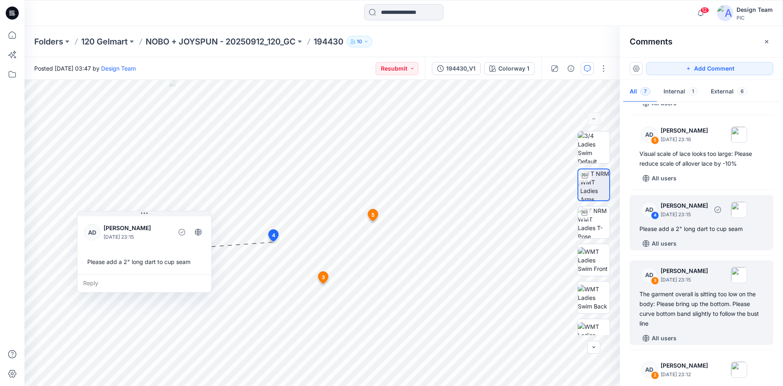
scroll to position [166, 0]
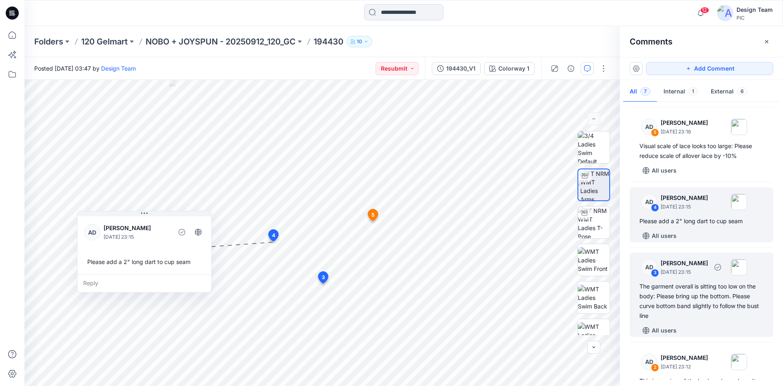
drag, startPoint x: 709, startPoint y: 305, endPoint x: 705, endPoint y: 307, distance: 4.4
click at [707, 307] on div "The garment overall is sitting too low on the body: Please bring up the bottom.…" at bounding box center [701, 300] width 124 height 39
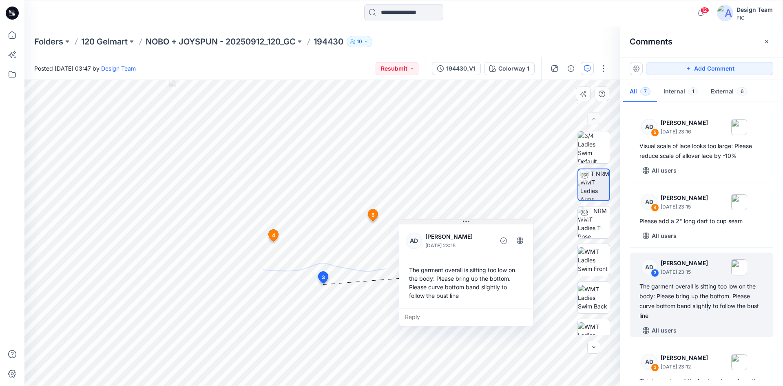
drag, startPoint x: 378, startPoint y: 289, endPoint x: 467, endPoint y: 221, distance: 111.9
click at [467, 221] on icon at bounding box center [466, 221] width 7 height 7
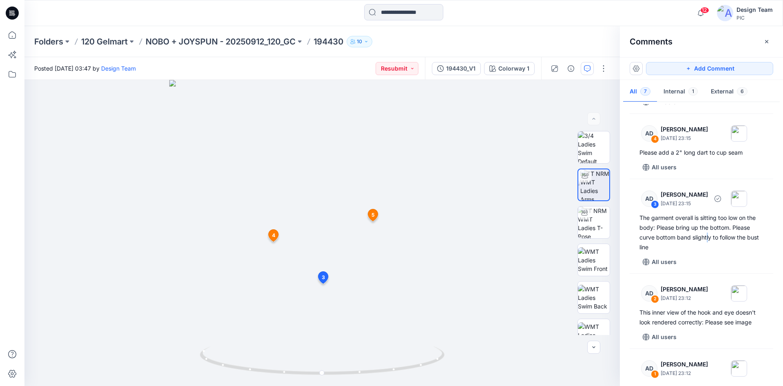
scroll to position [278, 0]
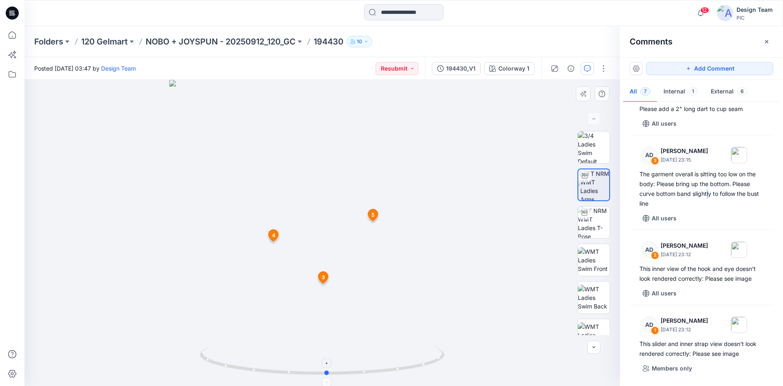
drag, startPoint x: 350, startPoint y: 373, endPoint x: 369, endPoint y: 369, distance: 19.2
click at [369, 370] on icon at bounding box center [323, 361] width 247 height 31
click at [14, 14] on icon at bounding box center [12, 13] width 13 height 13
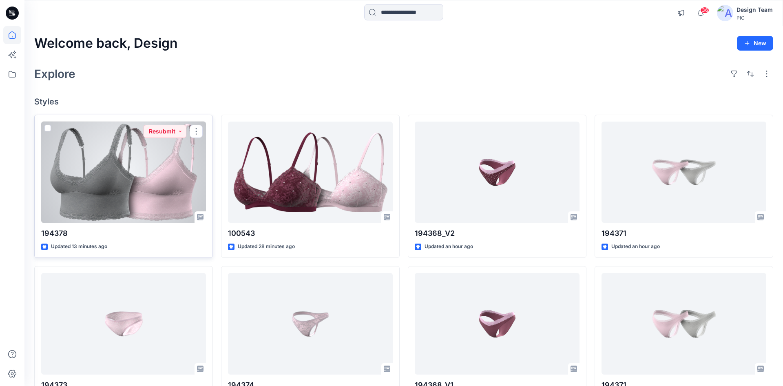
click at [124, 183] on div at bounding box center [123, 171] width 165 height 101
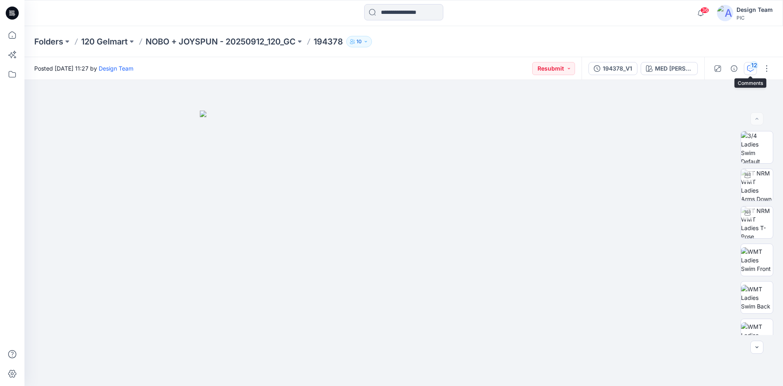
click at [757, 65] on div "12" at bounding box center [754, 65] width 8 height 8
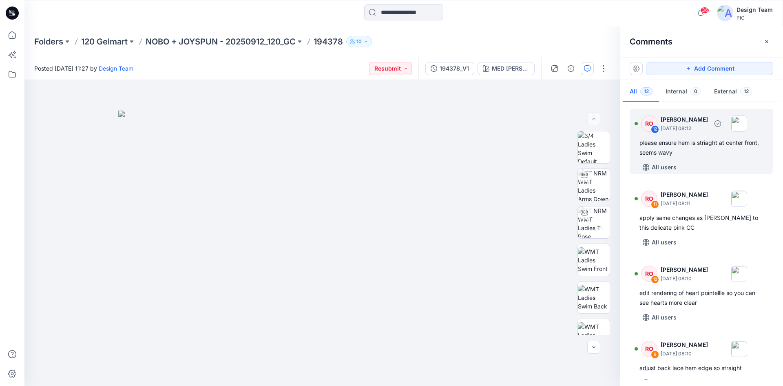
click at [684, 150] on div "please ensure hem is striaght at center front, seems wavy" at bounding box center [701, 148] width 124 height 20
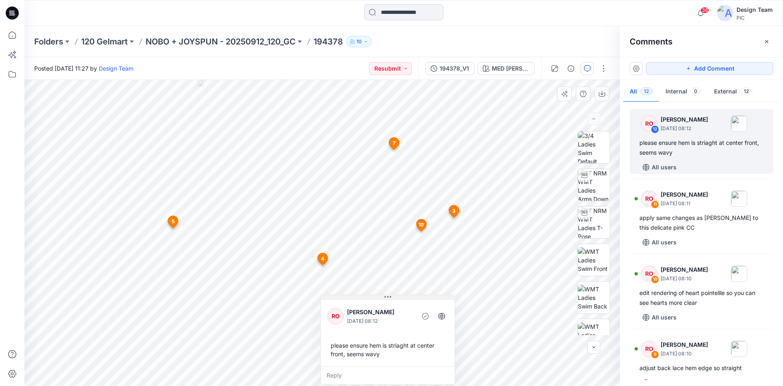
click at [412, 280] on div "13 3 RO [PERSON_NAME] [DATE] 08:05 update color way to platinum silver Reply 4 …" at bounding box center [321, 233] width 595 height 306
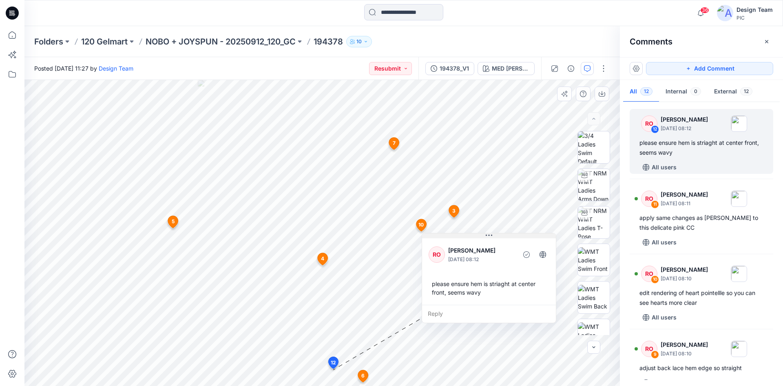
drag, startPoint x: 386, startPoint y: 297, endPoint x: 487, endPoint y: 235, distance: 118.4
click at [487, 235] on icon at bounding box center [488, 235] width 7 height 7
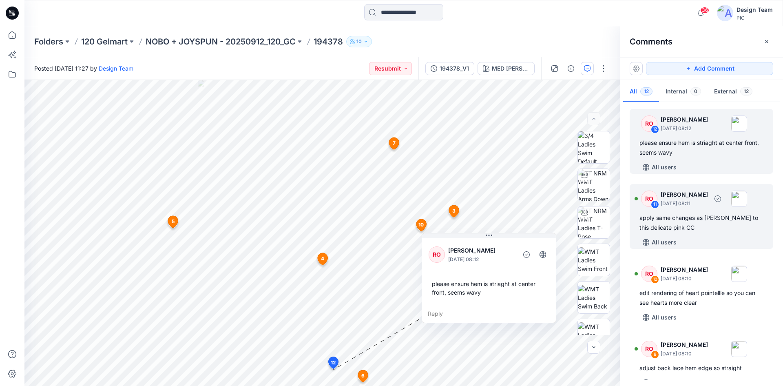
click at [705, 221] on div "apply same changes as [PERSON_NAME] to this delicate pink CC" at bounding box center [701, 223] width 124 height 20
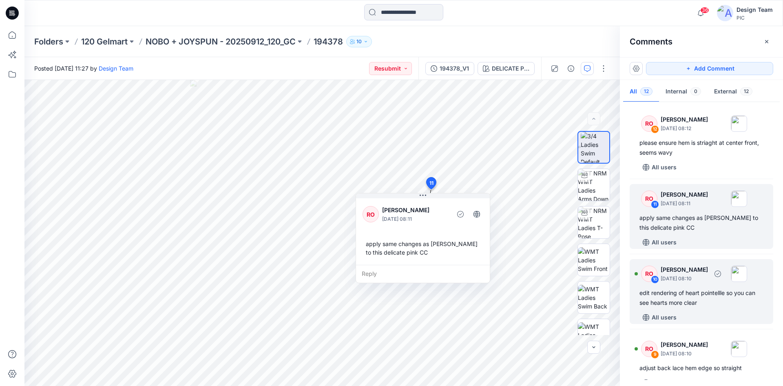
click at [684, 291] on div "edit rendering of heart pointellle so you can see hearts more clear" at bounding box center [701, 298] width 124 height 20
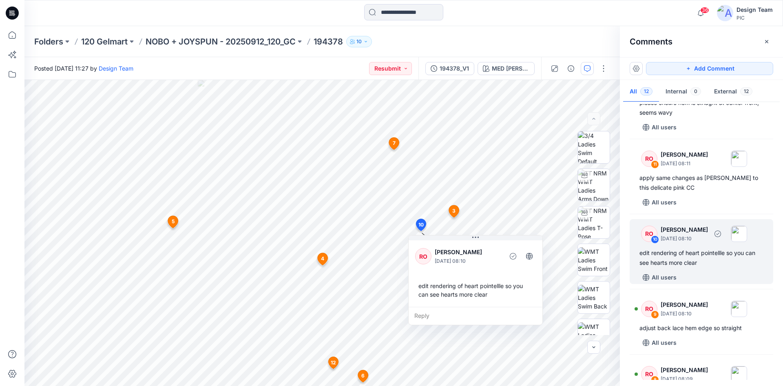
scroll to position [42, 0]
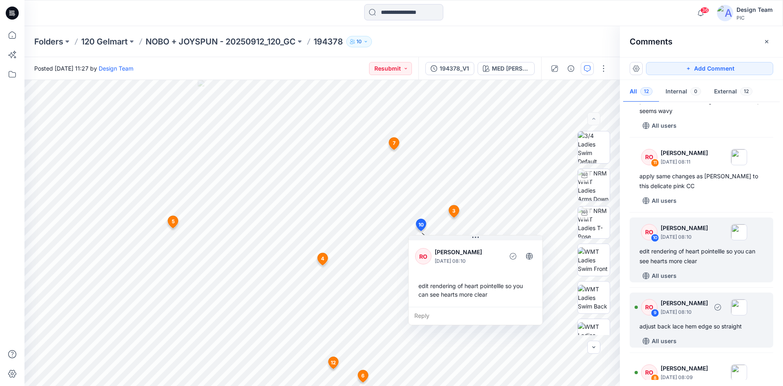
click at [682, 322] on div "adjust back lace hem edge so straight" at bounding box center [701, 326] width 124 height 10
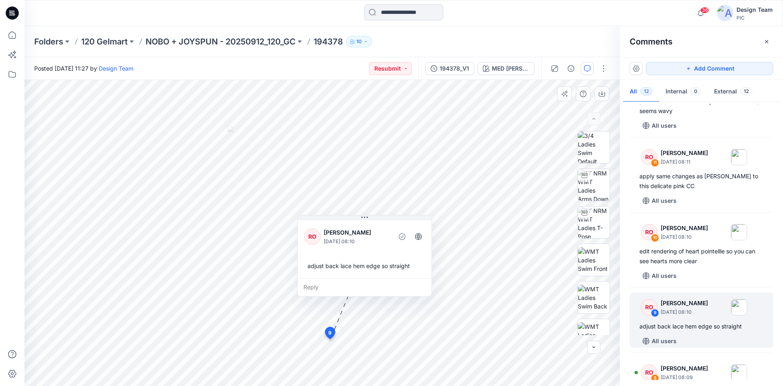
click at [461, 232] on div "13 9 RO [PERSON_NAME] [DATE] 08:10 adjust back lace hem edge so straight Reply …" at bounding box center [321, 233] width 595 height 306
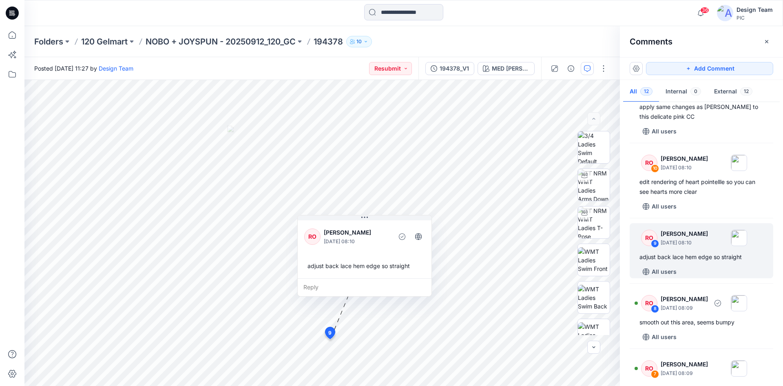
scroll to position [125, 0]
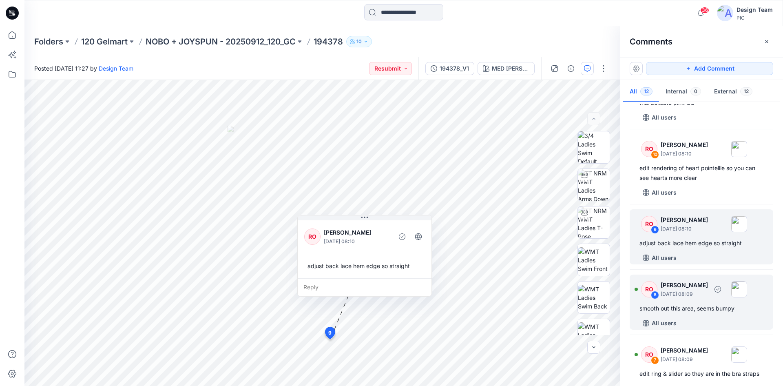
click at [707, 310] on div "smooth out this area, seems bumpy" at bounding box center [701, 308] width 124 height 10
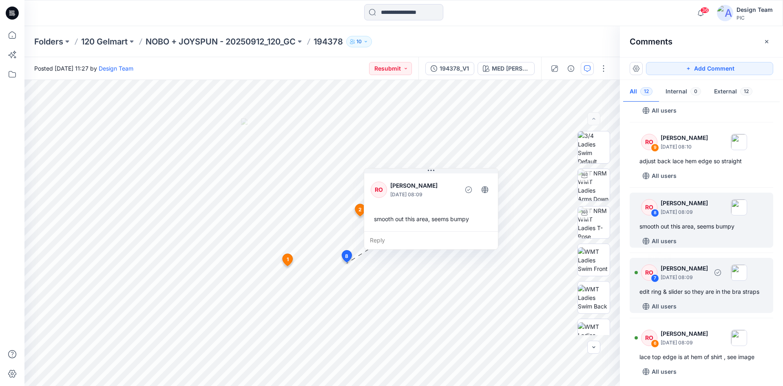
scroll to position [208, 0]
click at [689, 300] on div "All users" at bounding box center [706, 304] width 134 height 13
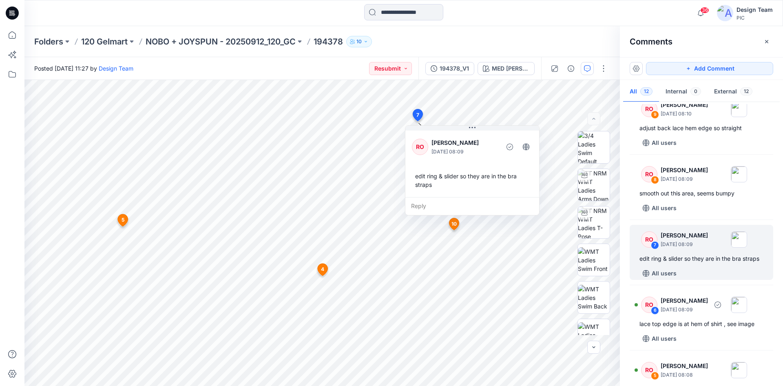
scroll to position [249, 0]
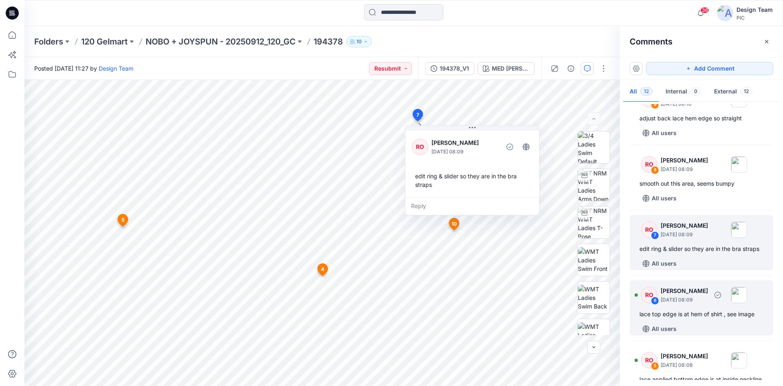
click at [676, 319] on div "RO 6 [PERSON_NAME] [DATE] 08:09 lace top edge is at hem of shirt , see image Al…" at bounding box center [700, 307] width 143 height 55
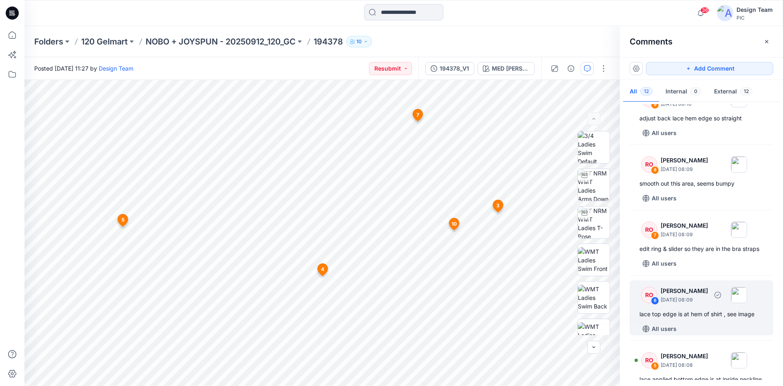
click at [683, 309] on div "RO 6 [PERSON_NAME] [DATE] 08:09 lace top edge is at hem of shirt , see image Al…" at bounding box center [700, 307] width 143 height 55
click at [690, 309] on div "RO 6 [PERSON_NAME] [DATE] 08:09 lace top edge is at hem of shirt , see image Al…" at bounding box center [700, 307] width 143 height 55
click at [666, 291] on p "[PERSON_NAME]" at bounding box center [683, 291] width 47 height 10
click at [695, 320] on div "RO 6 [PERSON_NAME] [DATE] 08:09 lace top edge is at hem of shirt , see image Al…" at bounding box center [700, 307] width 143 height 55
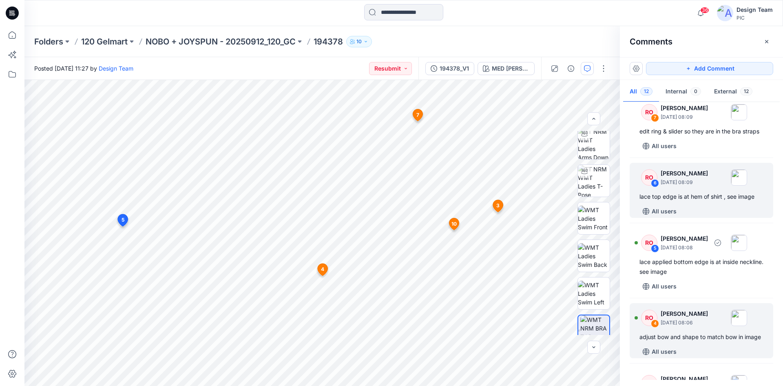
scroll to position [374, 0]
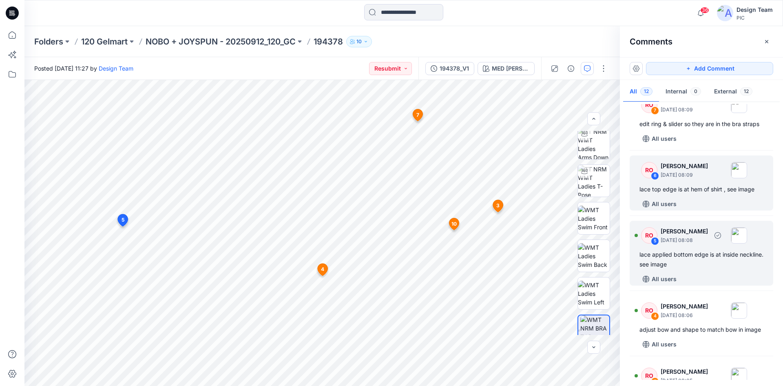
click at [698, 269] on div "lace applied bottom edge is at inside neckline. see image" at bounding box center [701, 259] width 124 height 20
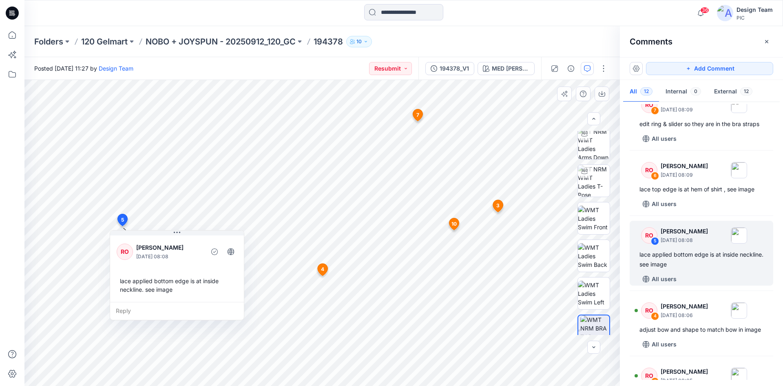
click at [124, 310] on div "Reply" at bounding box center [177, 311] width 134 height 18
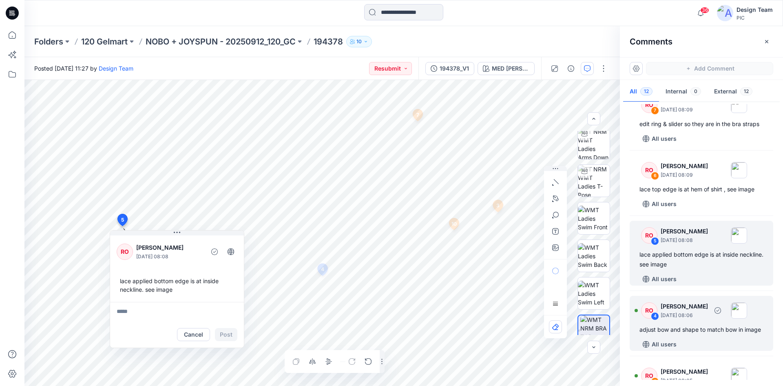
click at [695, 335] on div "RO 4 [PERSON_NAME] [DATE] 08:06 adjust bow and shape to match bow in image All …" at bounding box center [700, 323] width 143 height 55
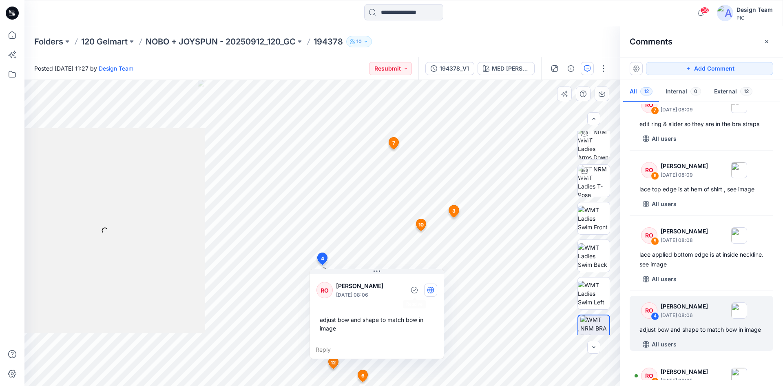
drag, startPoint x: 347, startPoint y: 272, endPoint x: 427, endPoint y: 289, distance: 81.7
click at [427, 289] on div "RO [PERSON_NAME] [DATE] 08:06 adjust bow and shape to match bow in image Reply" at bounding box center [376, 314] width 135 height 90
click at [449, 318] on div "13 3 RO [PERSON_NAME] [DATE] 08:05 update color way to platinum silver Reply 4 …" at bounding box center [321, 233] width 595 height 306
drag, startPoint x: 376, startPoint y: 268, endPoint x: 573, endPoint y: 279, distance: 196.8
click at [584, 280] on div "MED [PERSON_NAME] Loading... Material Properties Loading... 13 3 RO [PERSON_NAM…" at bounding box center [321, 233] width 595 height 306
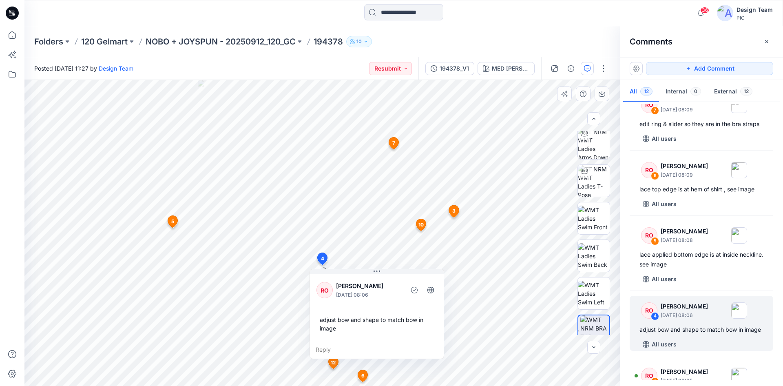
drag, startPoint x: 375, startPoint y: 270, endPoint x: 363, endPoint y: 279, distance: 15.2
click at [363, 279] on div "RO [PERSON_NAME] [DATE] 08:06 adjust bow and shape to match bow in image Reply" at bounding box center [376, 314] width 135 height 90
drag, startPoint x: 377, startPoint y: 270, endPoint x: 351, endPoint y: 286, distance: 30.7
click at [351, 286] on div "RO [PERSON_NAME] [DATE] 08:06 adjust bow and shape to match bow in image Reply" at bounding box center [376, 314] width 135 height 90
click at [326, 350] on div "Reply" at bounding box center [377, 349] width 134 height 18
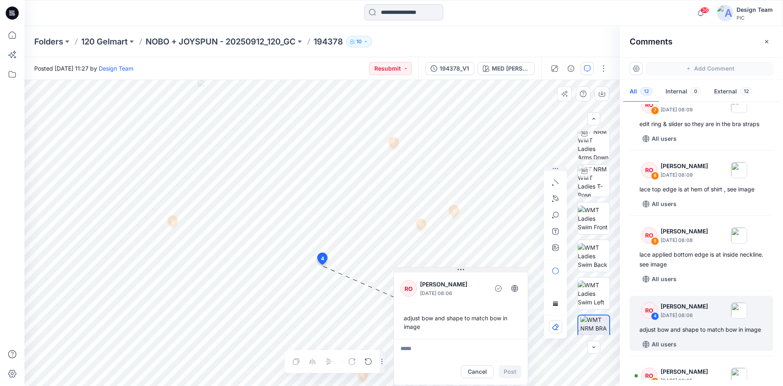
drag, startPoint x: 402, startPoint y: 279, endPoint x: 460, endPoint y: 271, distance: 59.3
click at [460, 271] on icon at bounding box center [460, 269] width 7 height 7
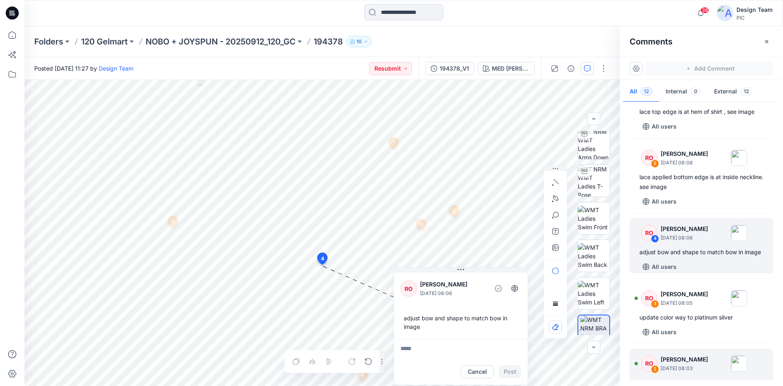
scroll to position [499, 0]
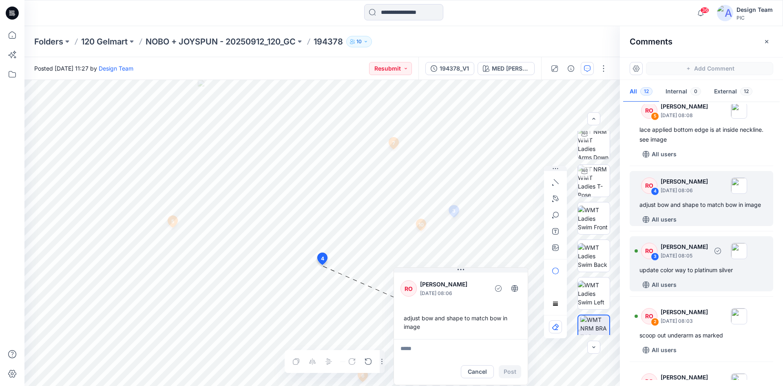
click at [686, 276] on div "RO 3 [PERSON_NAME] [DATE] 08:05 update color way to platinum silver All users" at bounding box center [700, 263] width 143 height 55
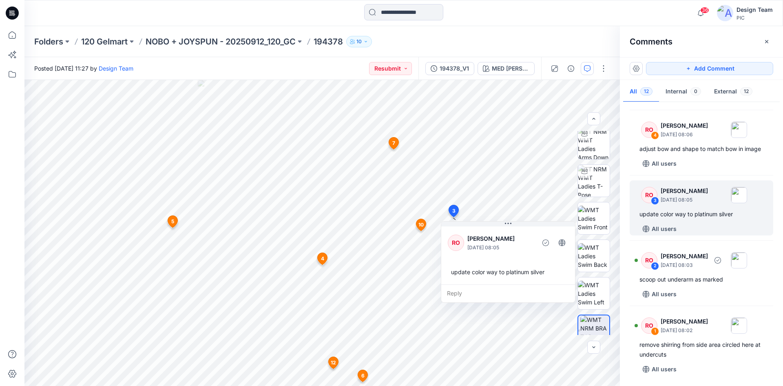
scroll to position [556, 0]
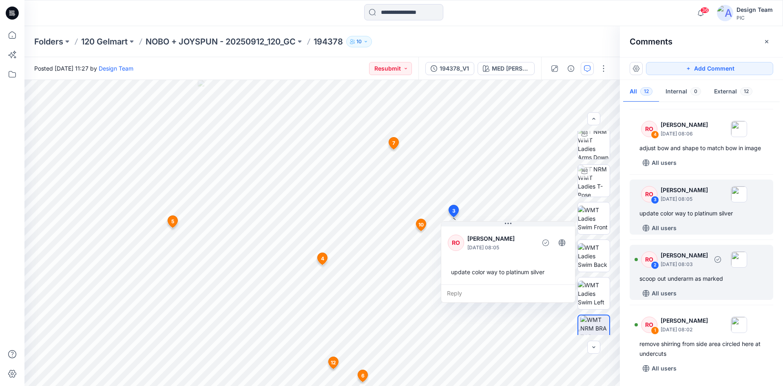
click at [697, 285] on div "RO 2 [PERSON_NAME] [DATE] 08:03 scoop out underarm as marked All users" at bounding box center [700, 272] width 143 height 55
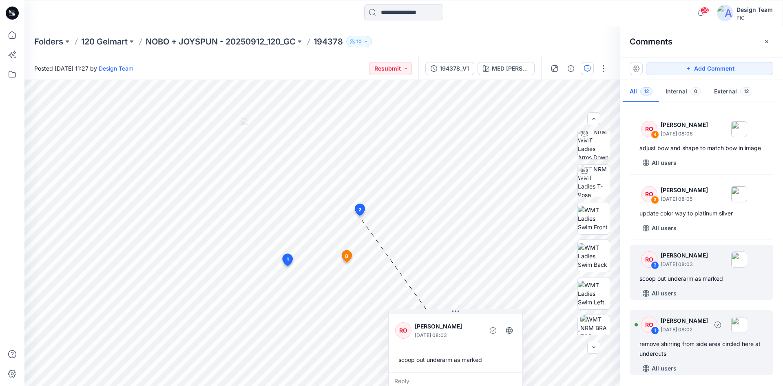
click at [694, 357] on div "remove shirring from side area circled here at undercuts" at bounding box center [701, 349] width 124 height 20
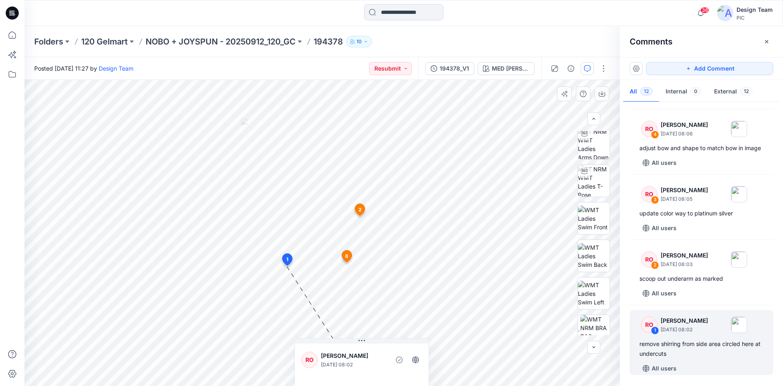
click at [384, 309] on div "13 1 RO [PERSON_NAME] [DATE] 08:02 remove shirring from side area circled here …" at bounding box center [321, 233] width 595 height 306
